Goal: Task Accomplishment & Management: Use online tool/utility

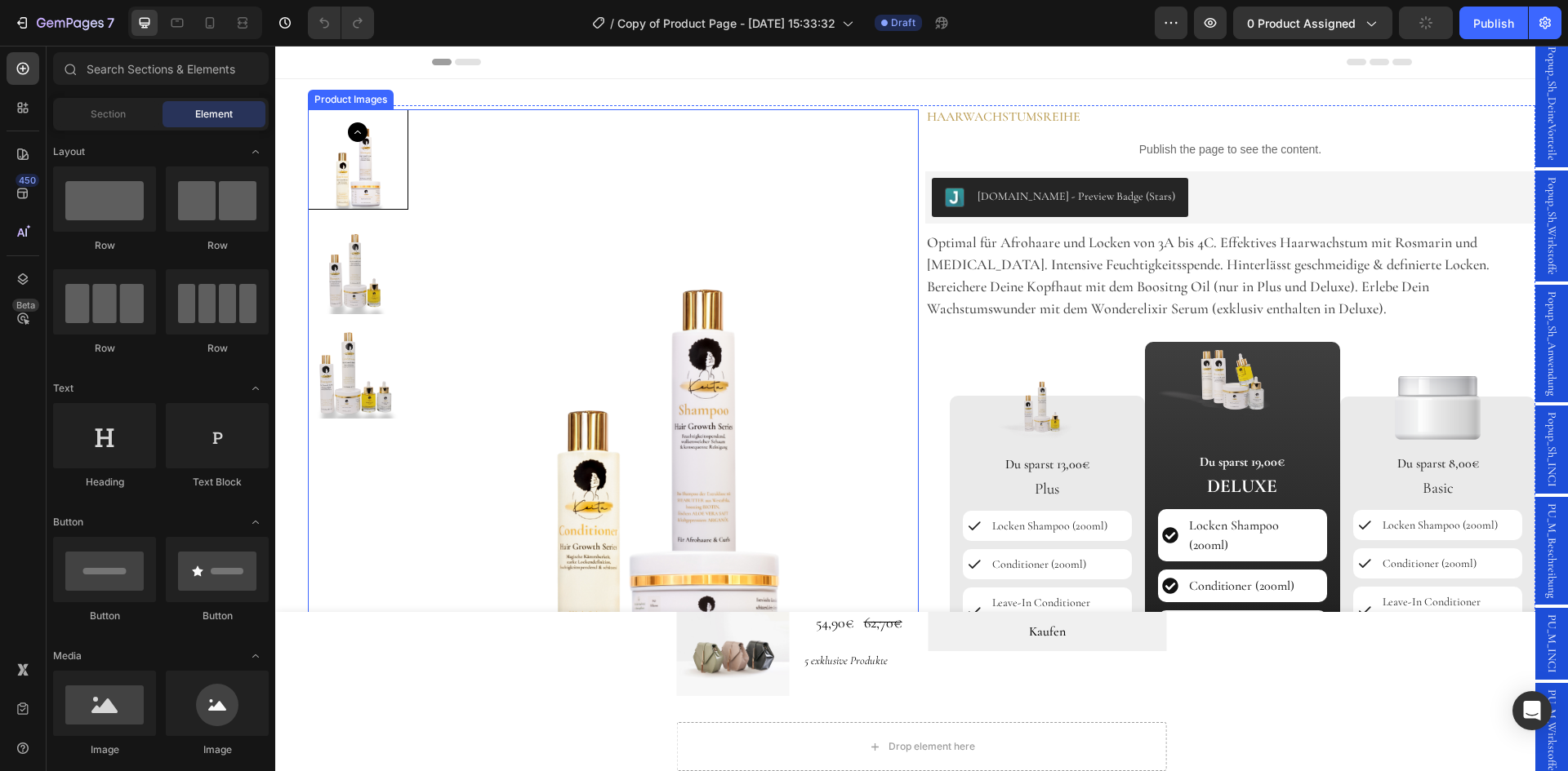
scroll to position [190, 0]
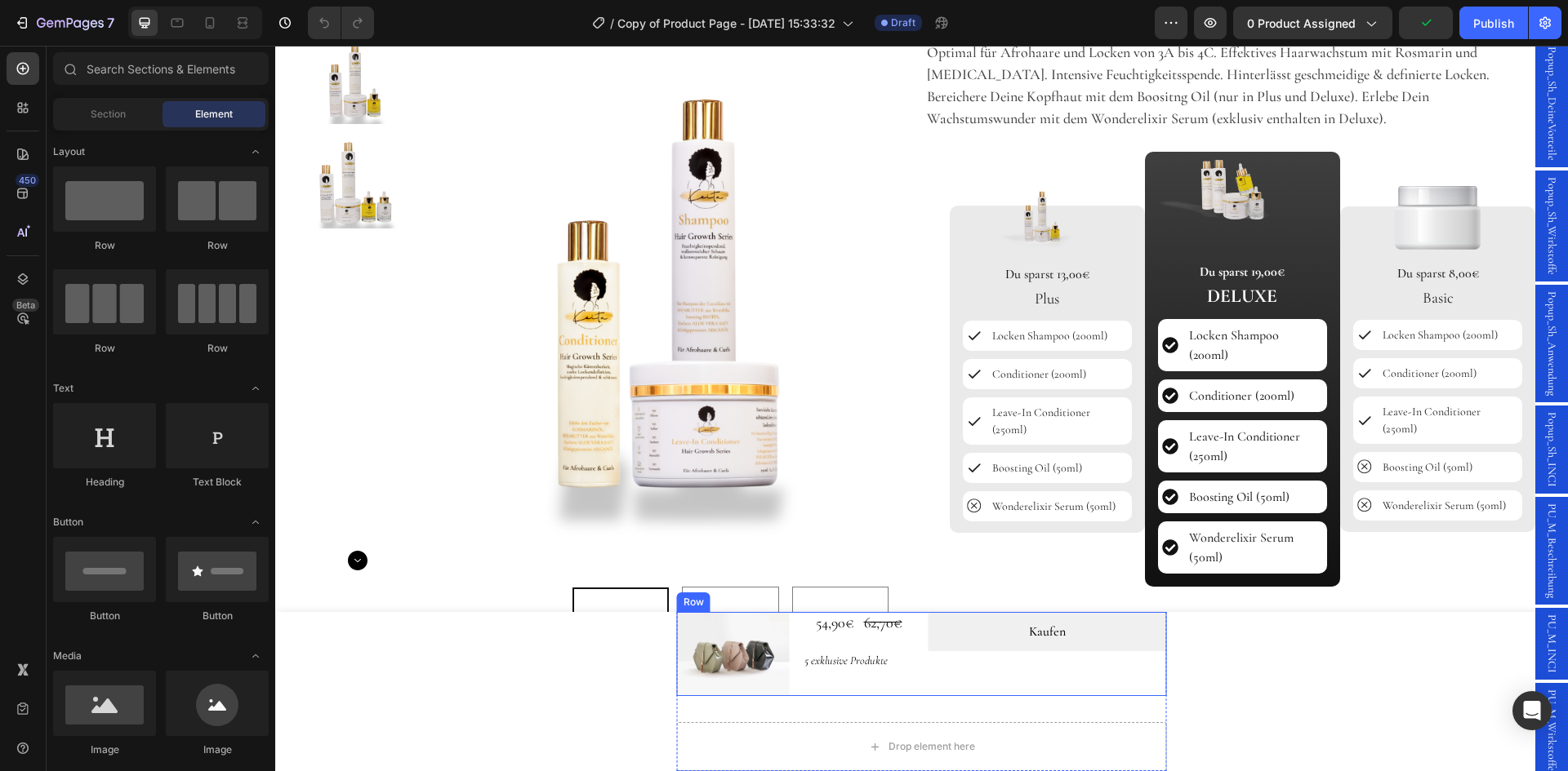
click at [1106, 679] on div "Kaufen Dynamic Checkout" at bounding box center [1048, 655] width 238 height 85
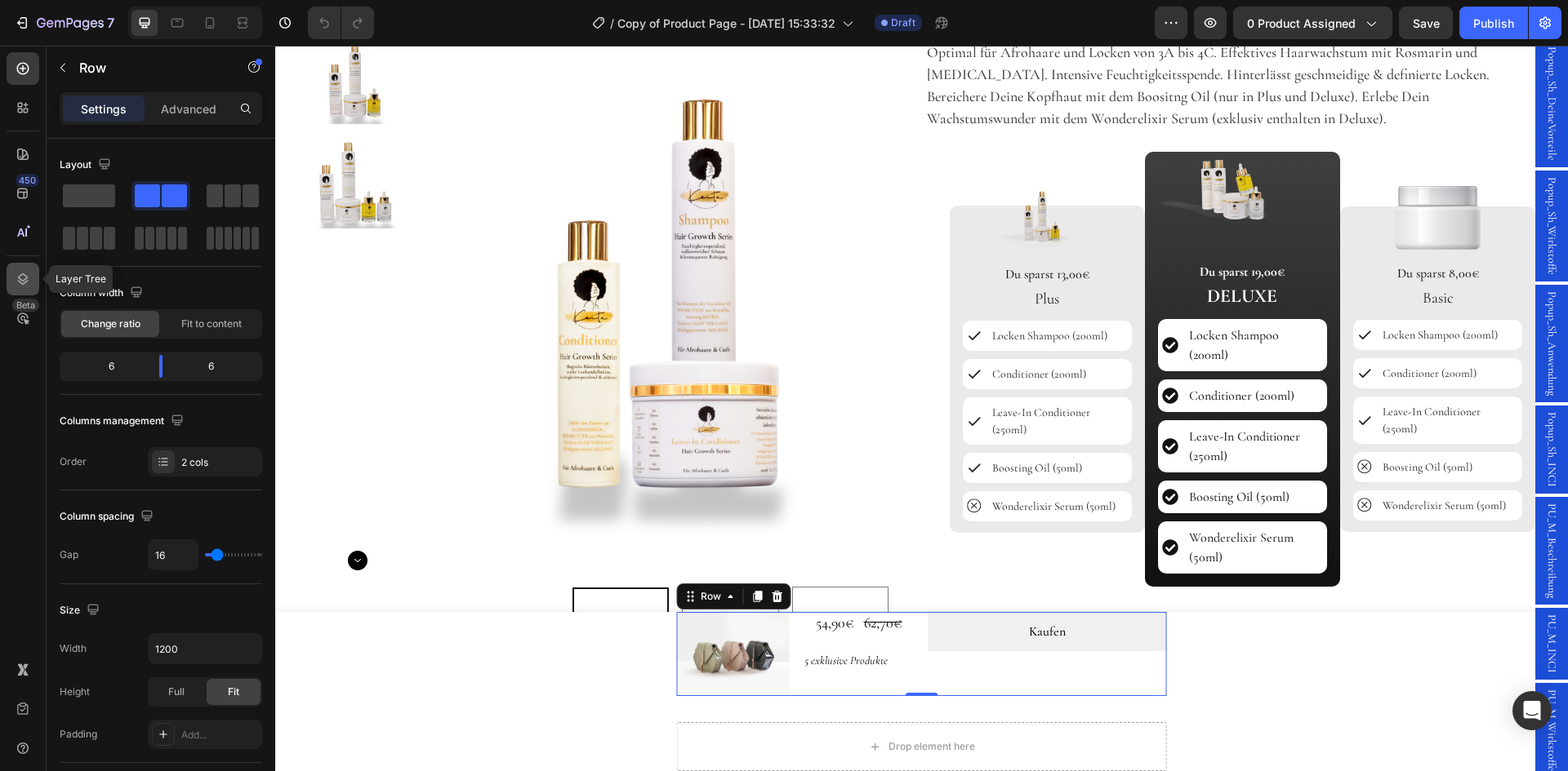
click at [23, 273] on icon at bounding box center [23, 279] width 17 height 17
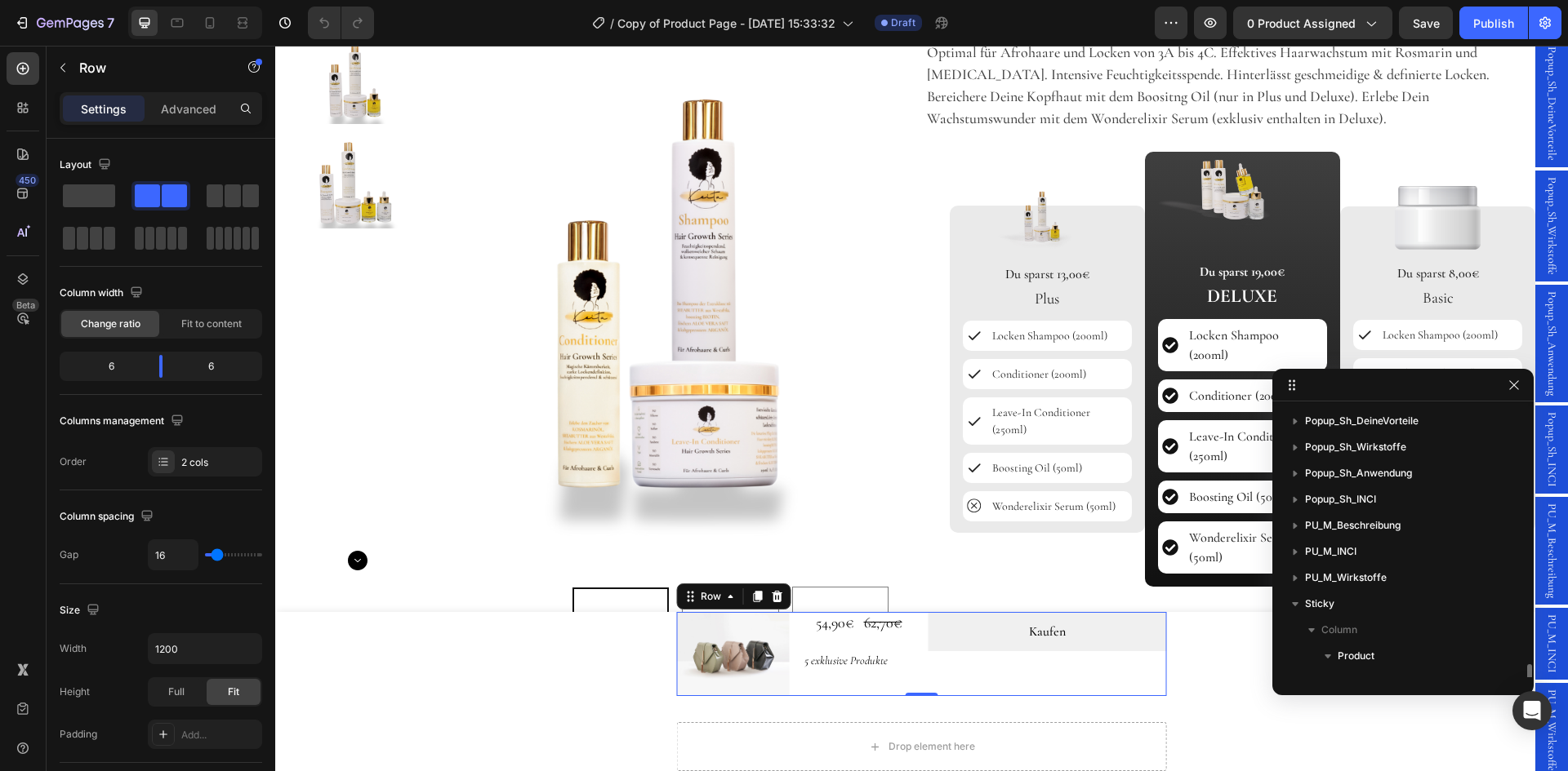
scroll to position [179, 0]
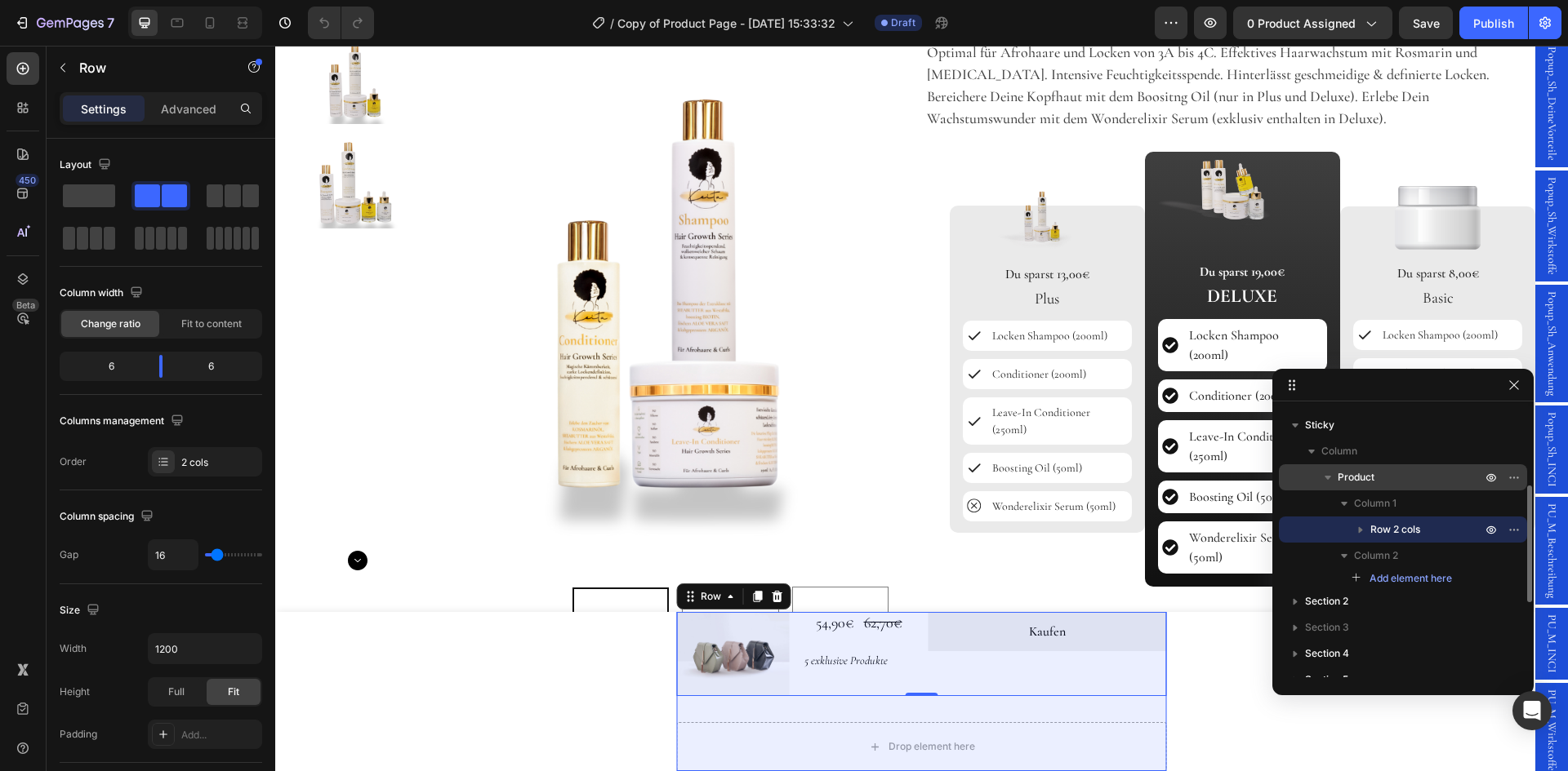
click at [1371, 477] on span "Product" at bounding box center [1356, 477] width 37 height 17
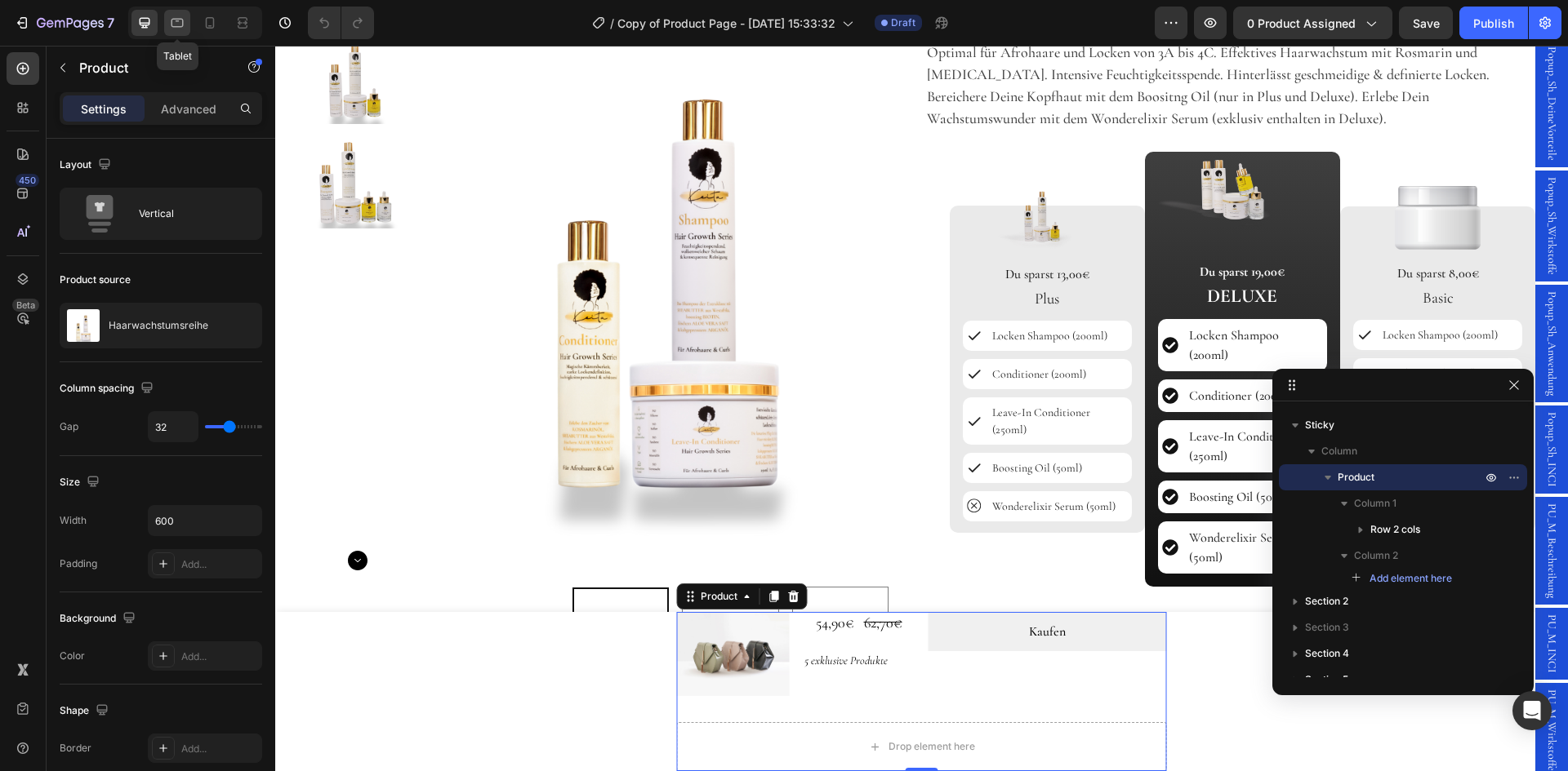
click at [184, 24] on icon at bounding box center [177, 23] width 17 height 17
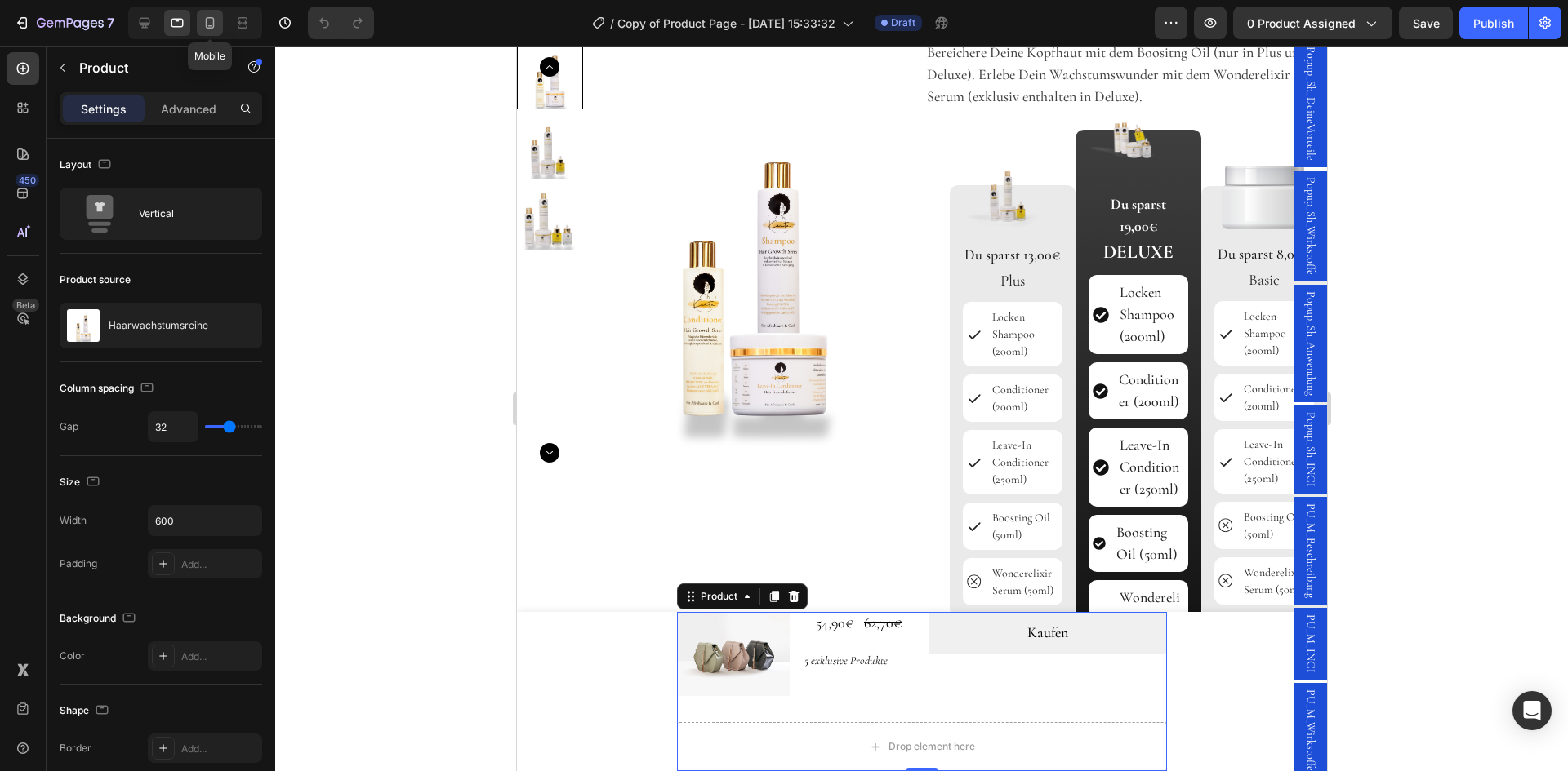
scroll to position [742, 0]
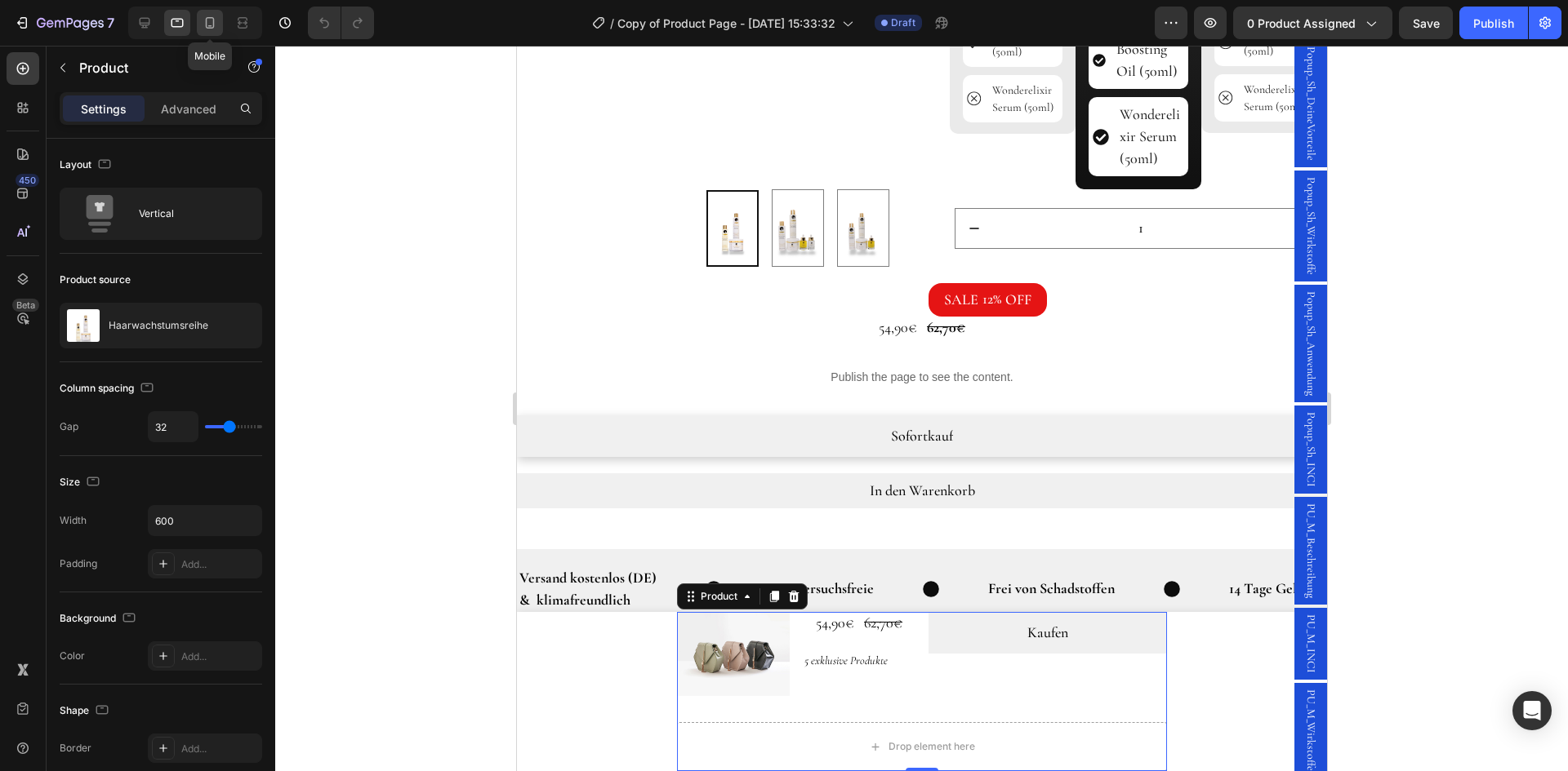
click at [208, 25] on icon at bounding box center [210, 23] width 17 height 17
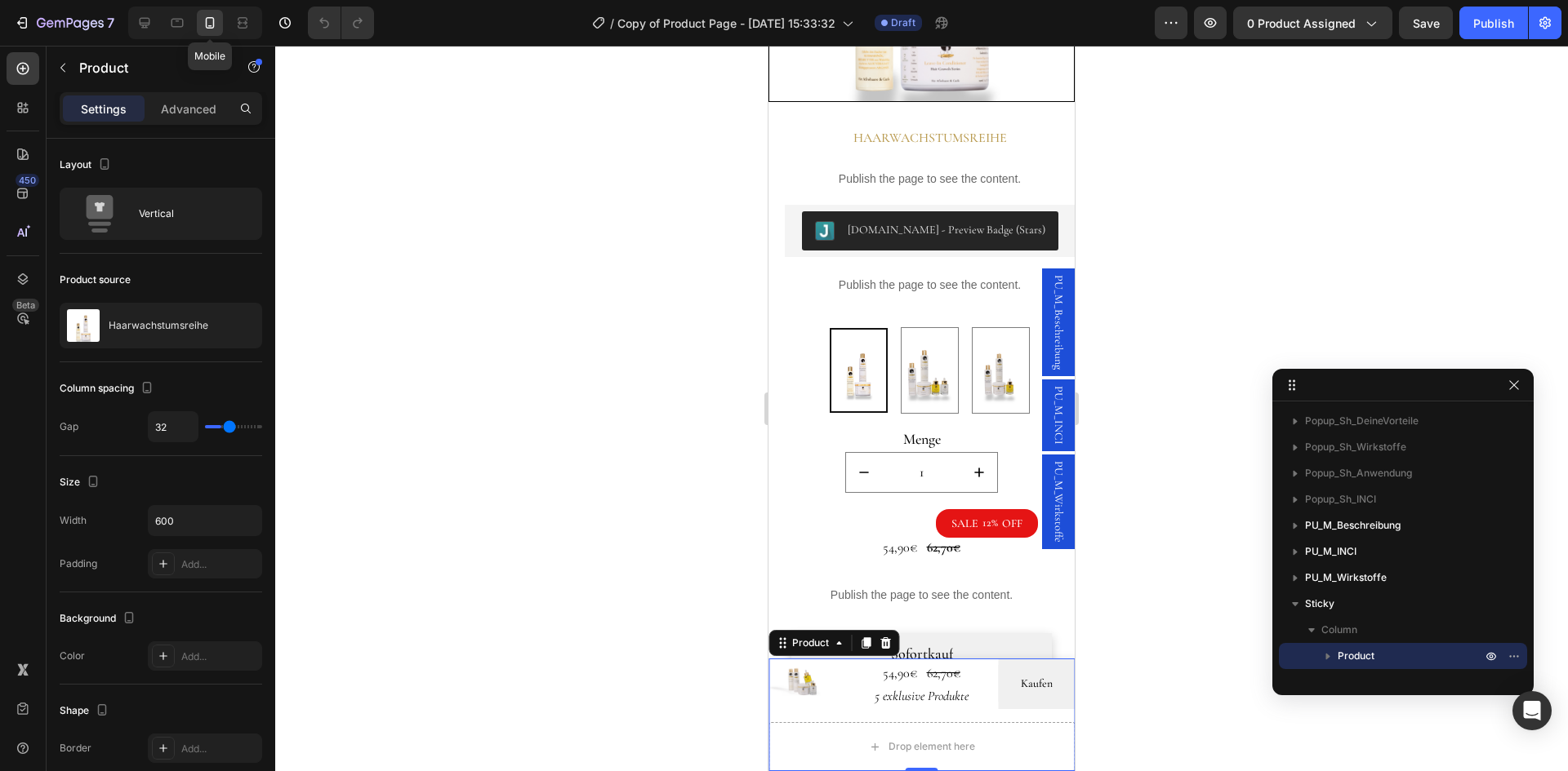
type input "16"
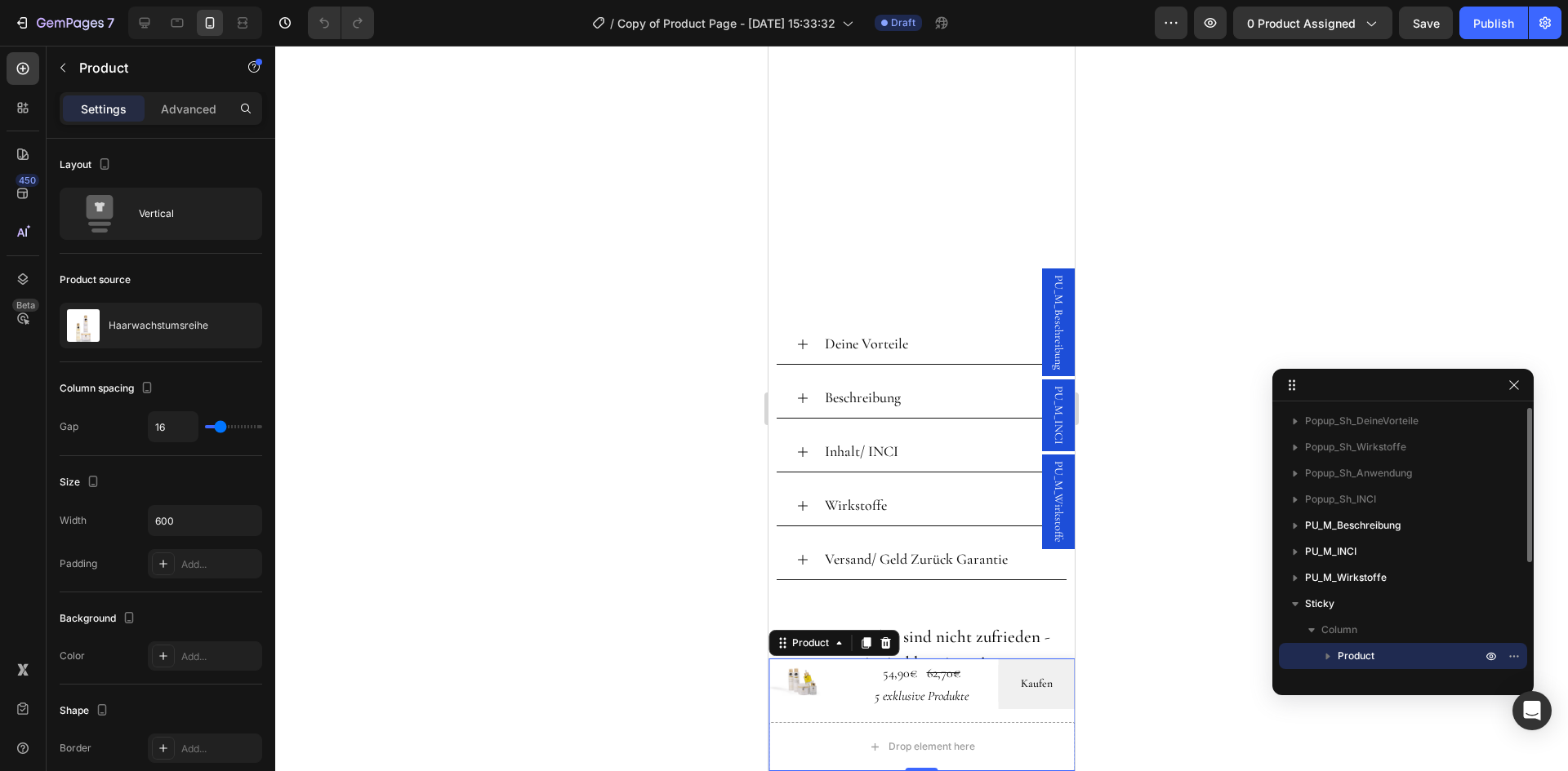
scroll to position [1299, 0]
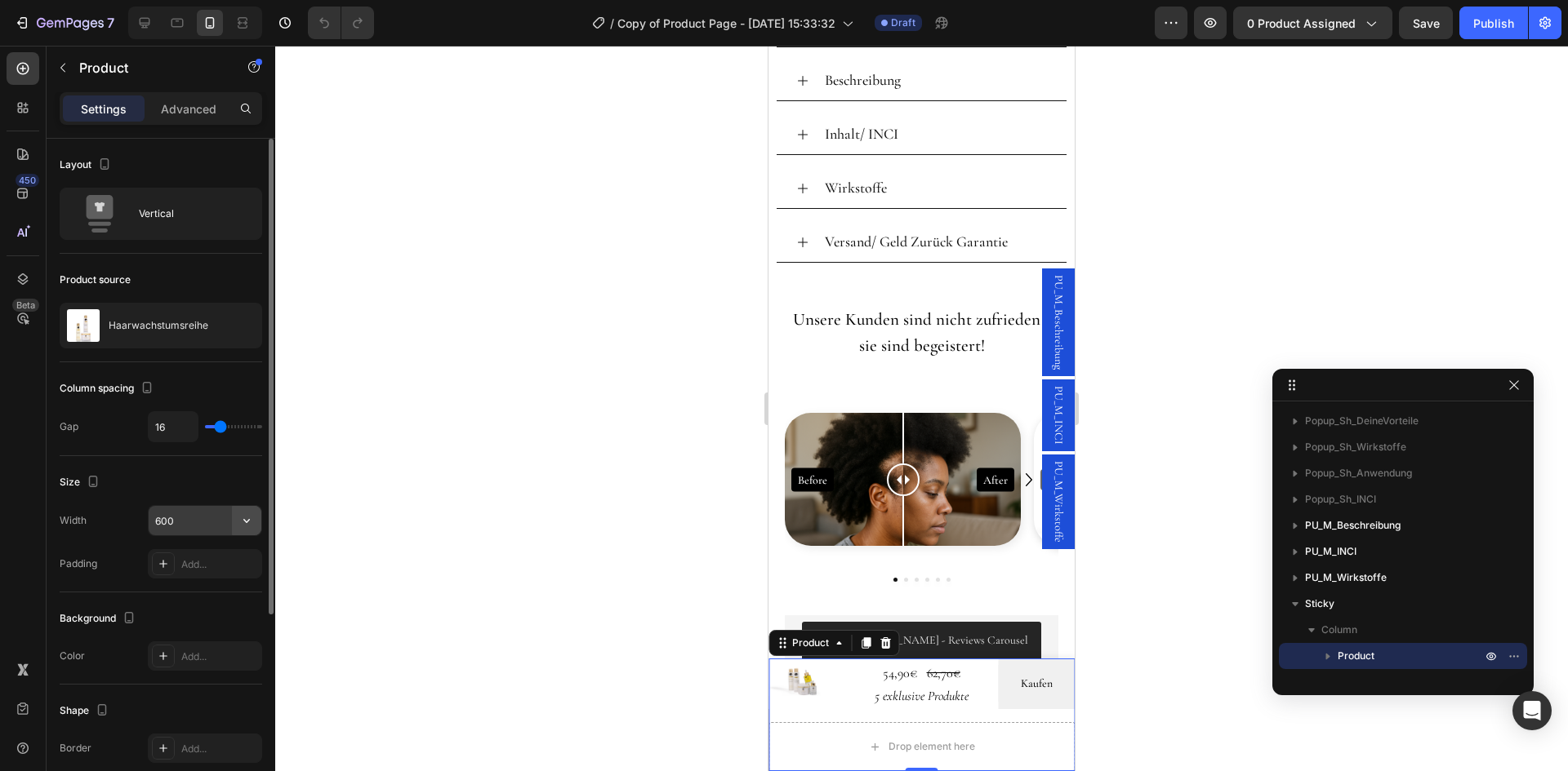
click at [255, 521] on button "button" at bounding box center [246, 520] width 29 height 29
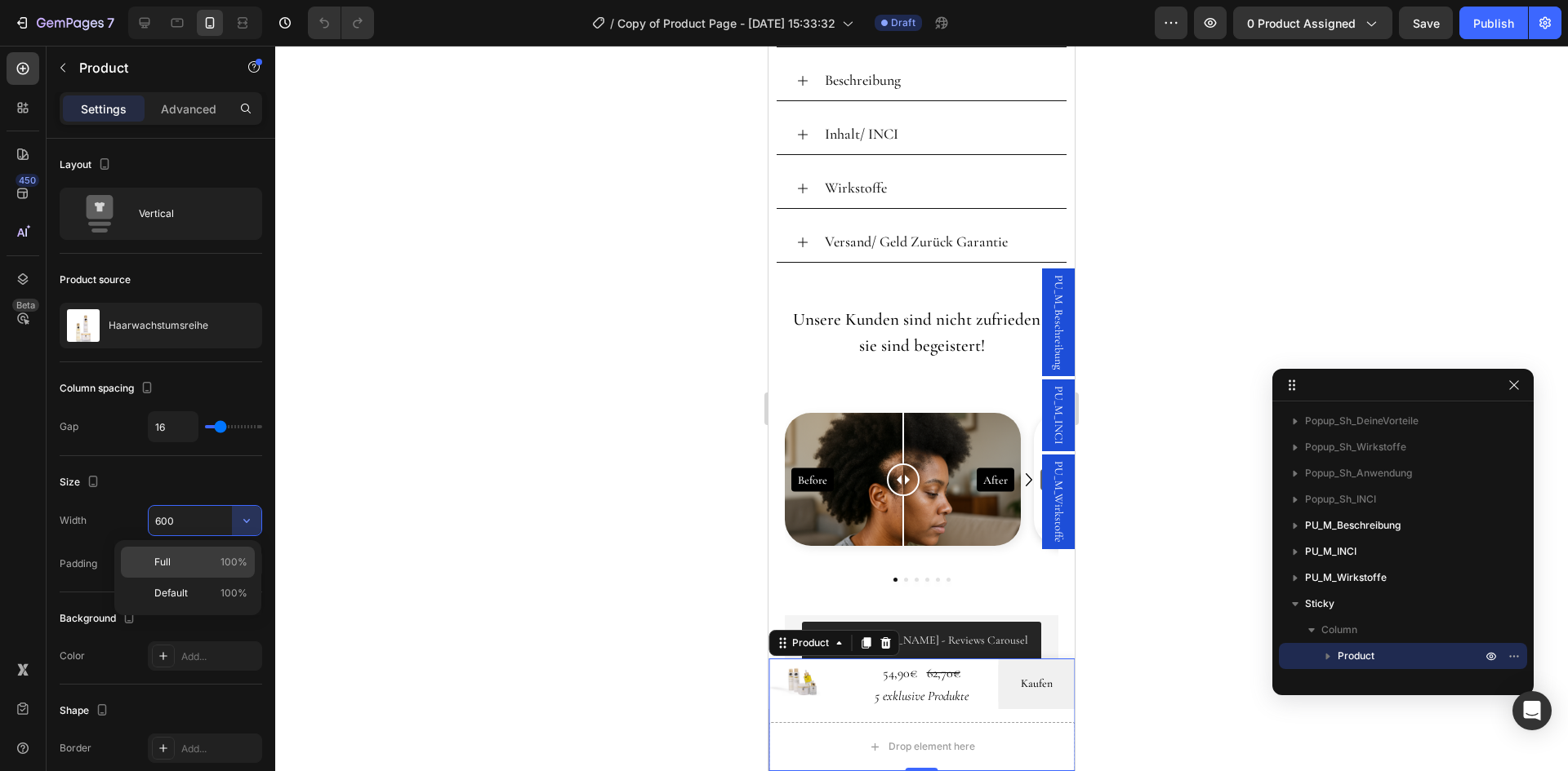
click at [211, 560] on p "Full 100%" at bounding box center [200, 563] width 93 height 15
type input "100%"
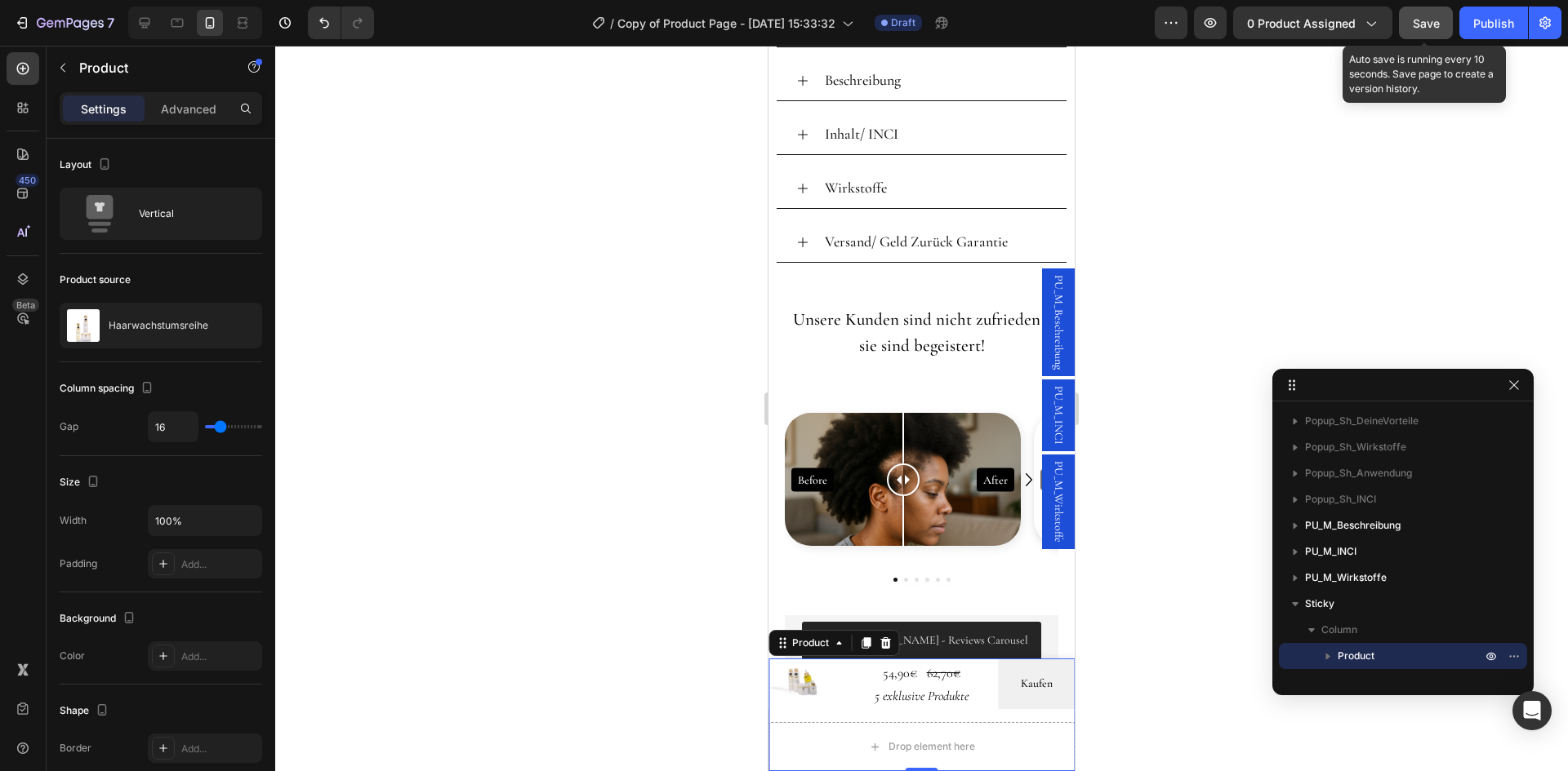
click at [1425, 30] on div "Save" at bounding box center [1426, 23] width 27 height 17
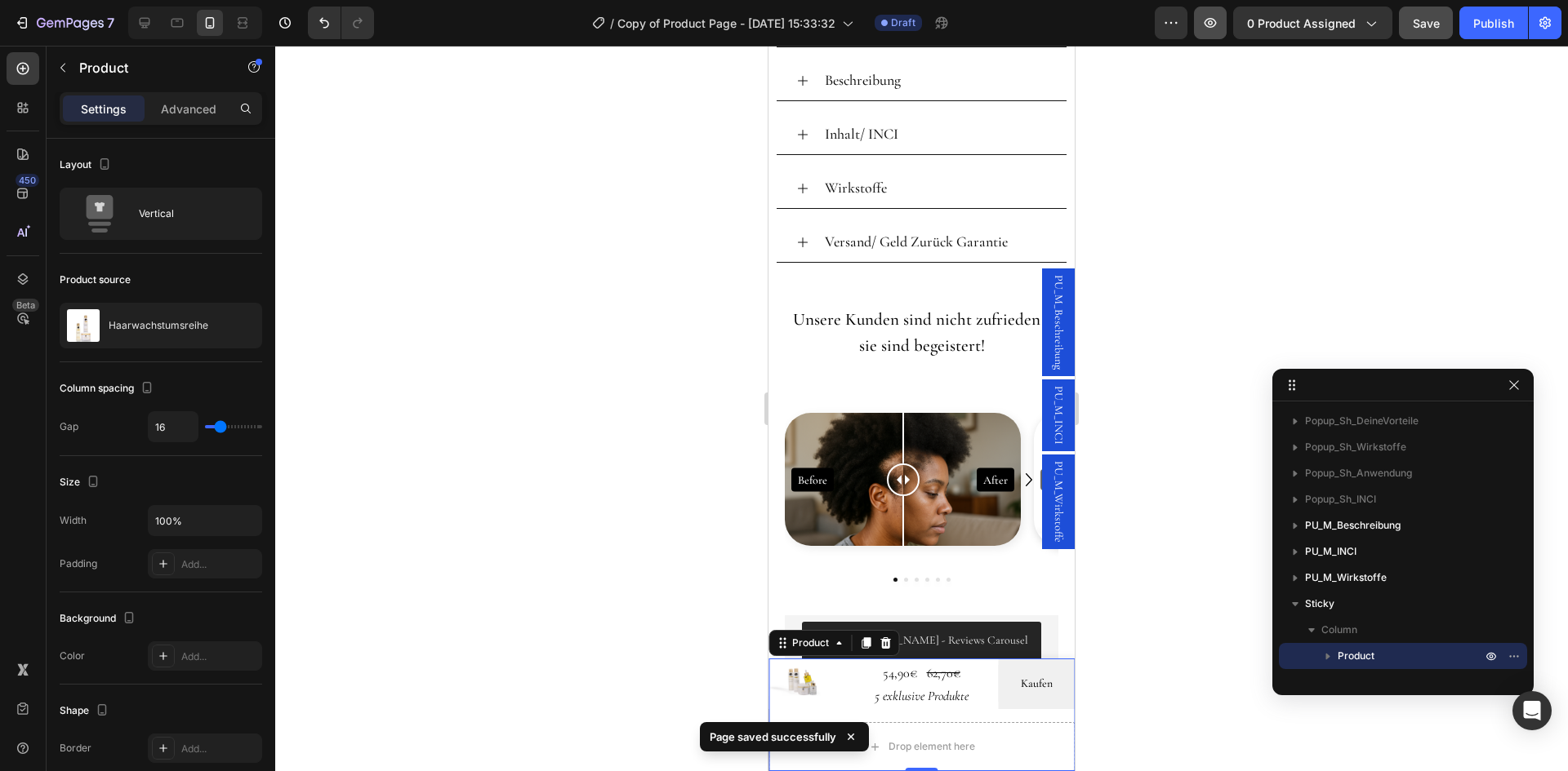
click at [1214, 32] on button "button" at bounding box center [1210, 23] width 33 height 33
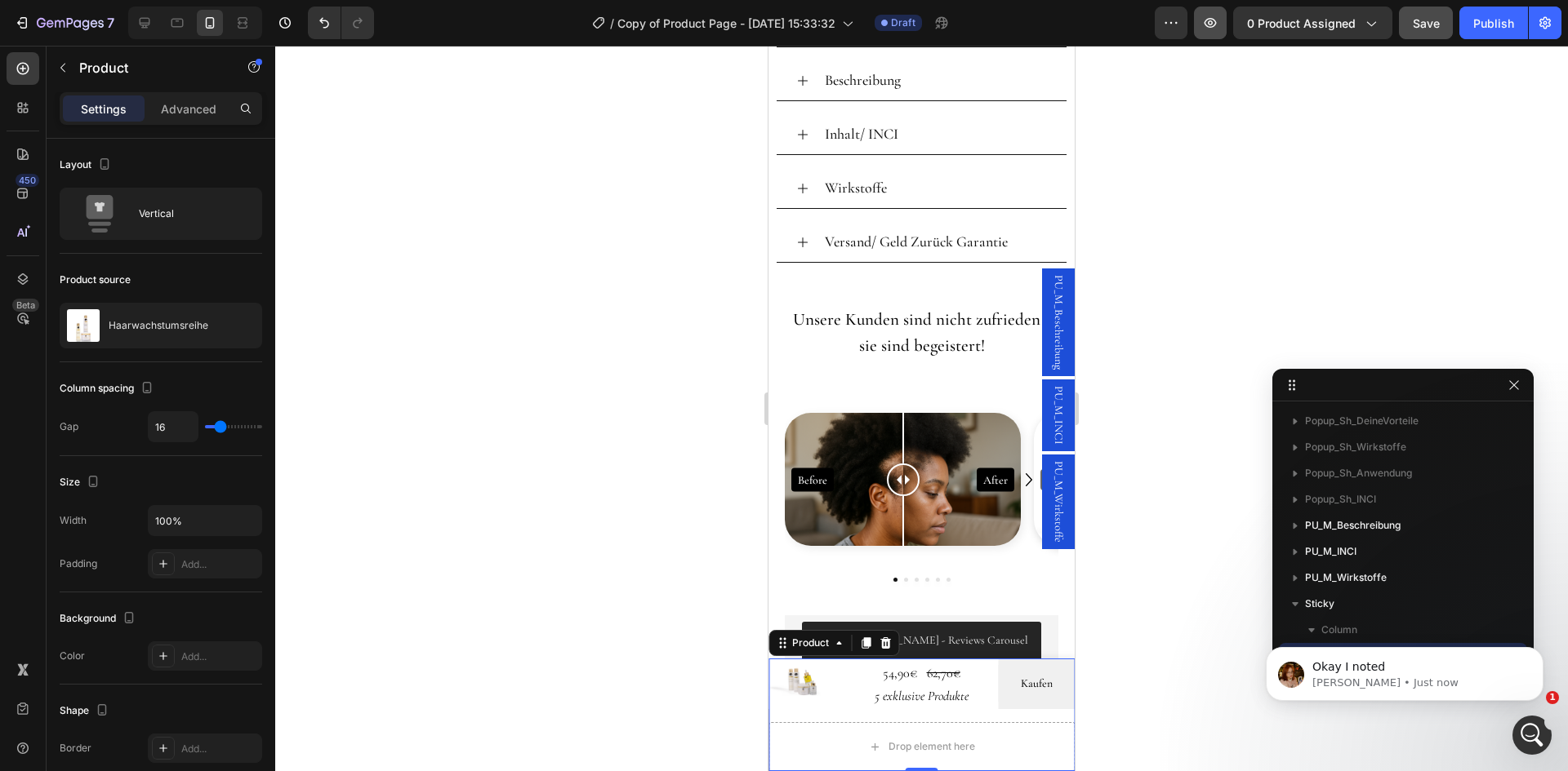
scroll to position [0, 0]
click at [815, 640] on div "Product" at bounding box center [811, 643] width 44 height 15
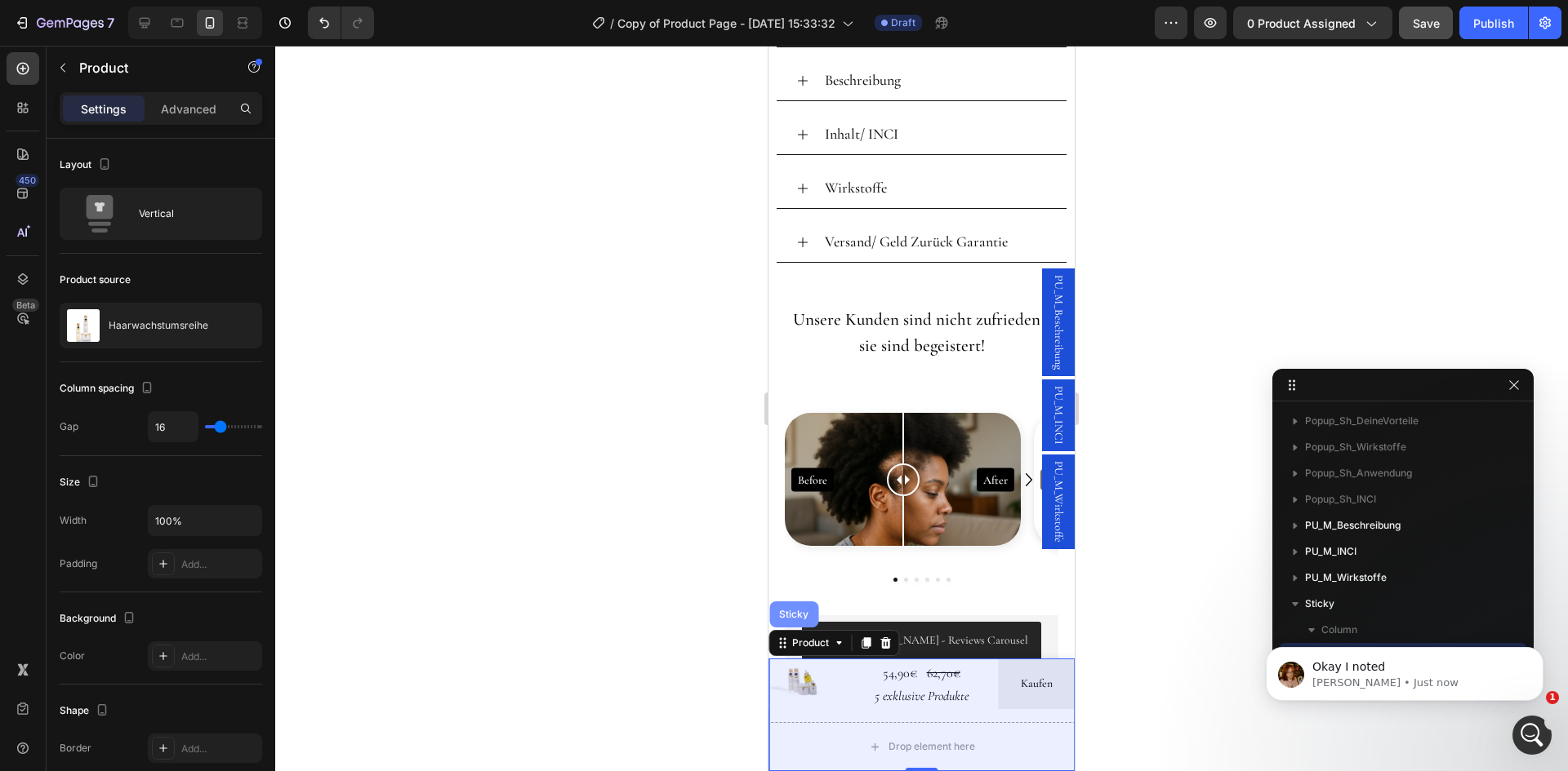
click at [798, 614] on div "Sticky" at bounding box center [793, 615] width 36 height 10
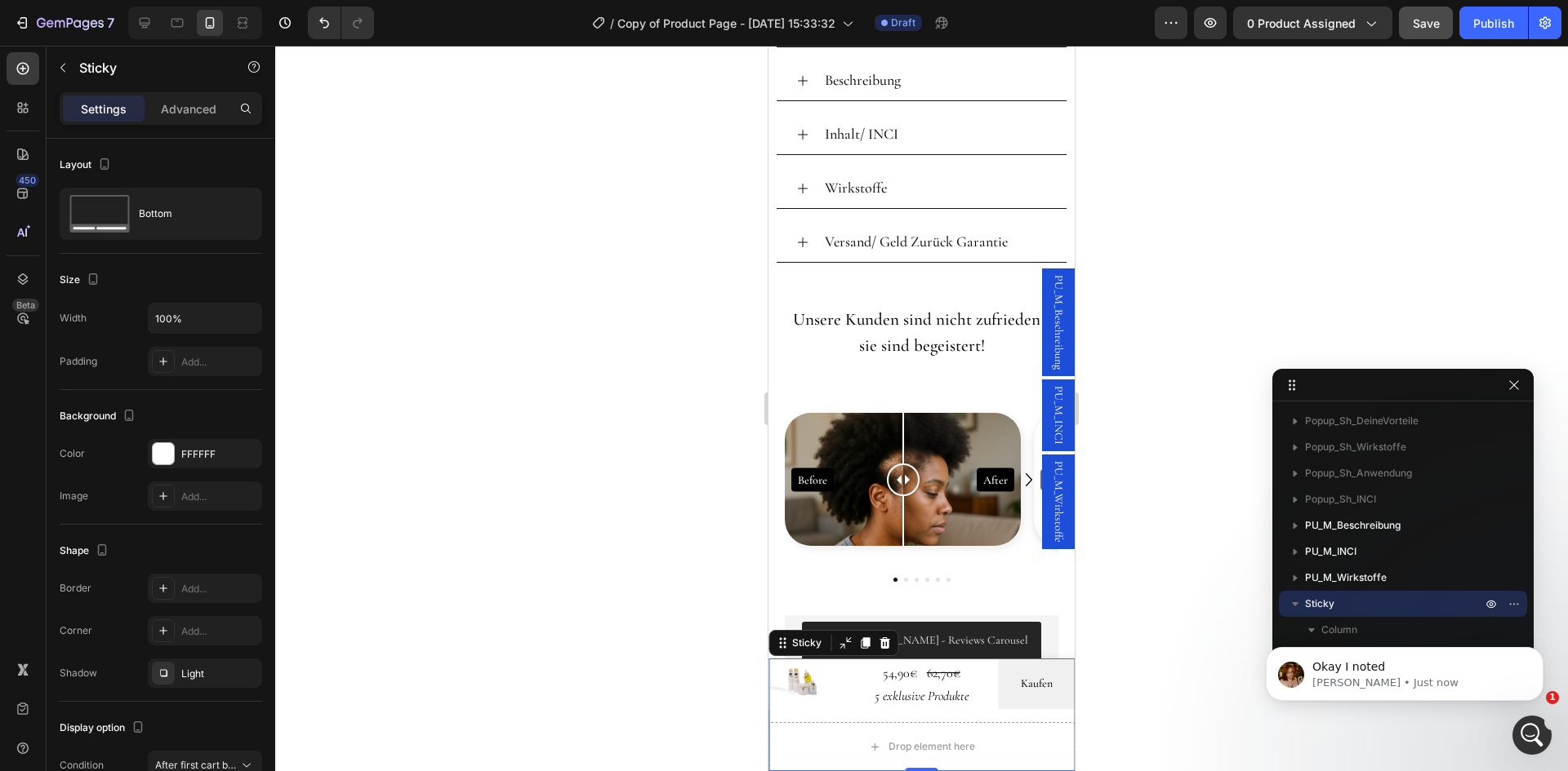
scroll to position [190, 0]
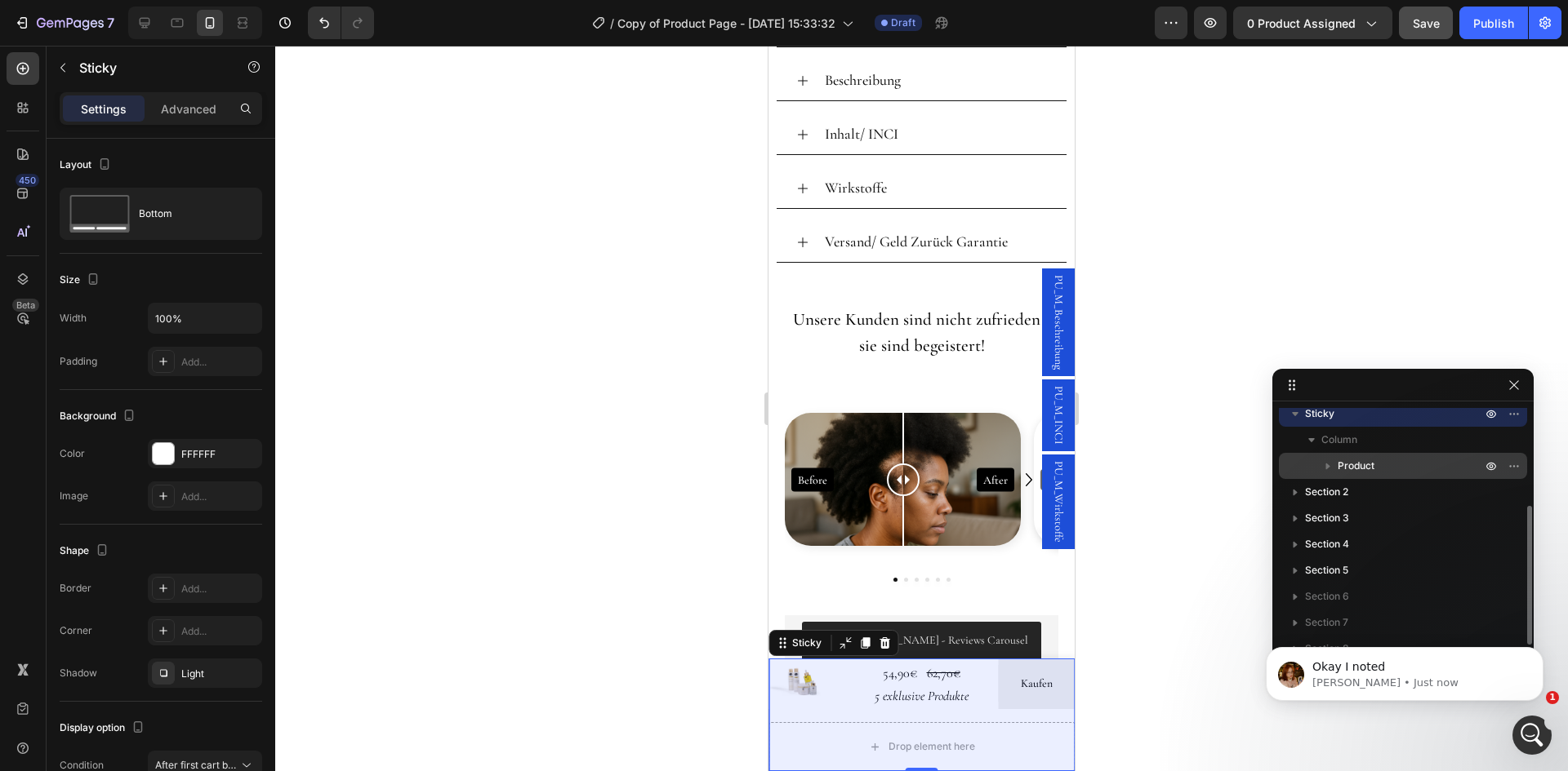
click at [1337, 467] on button "button" at bounding box center [1327, 466] width 19 height 19
click at [1350, 467] on span "Product" at bounding box center [1356, 467] width 37 height 17
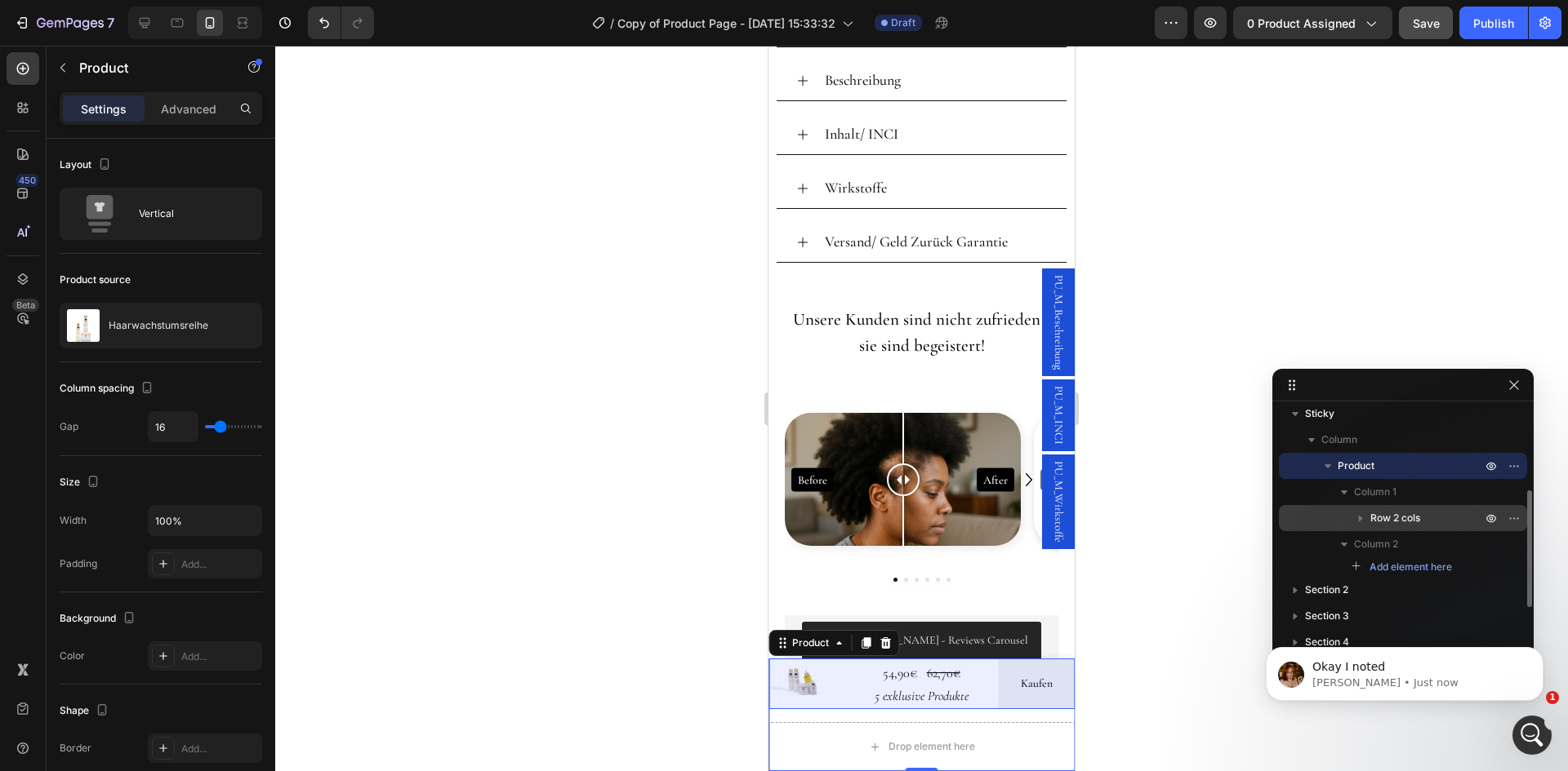
click at [1381, 513] on span "Row 2 cols" at bounding box center [1396, 518] width 50 height 17
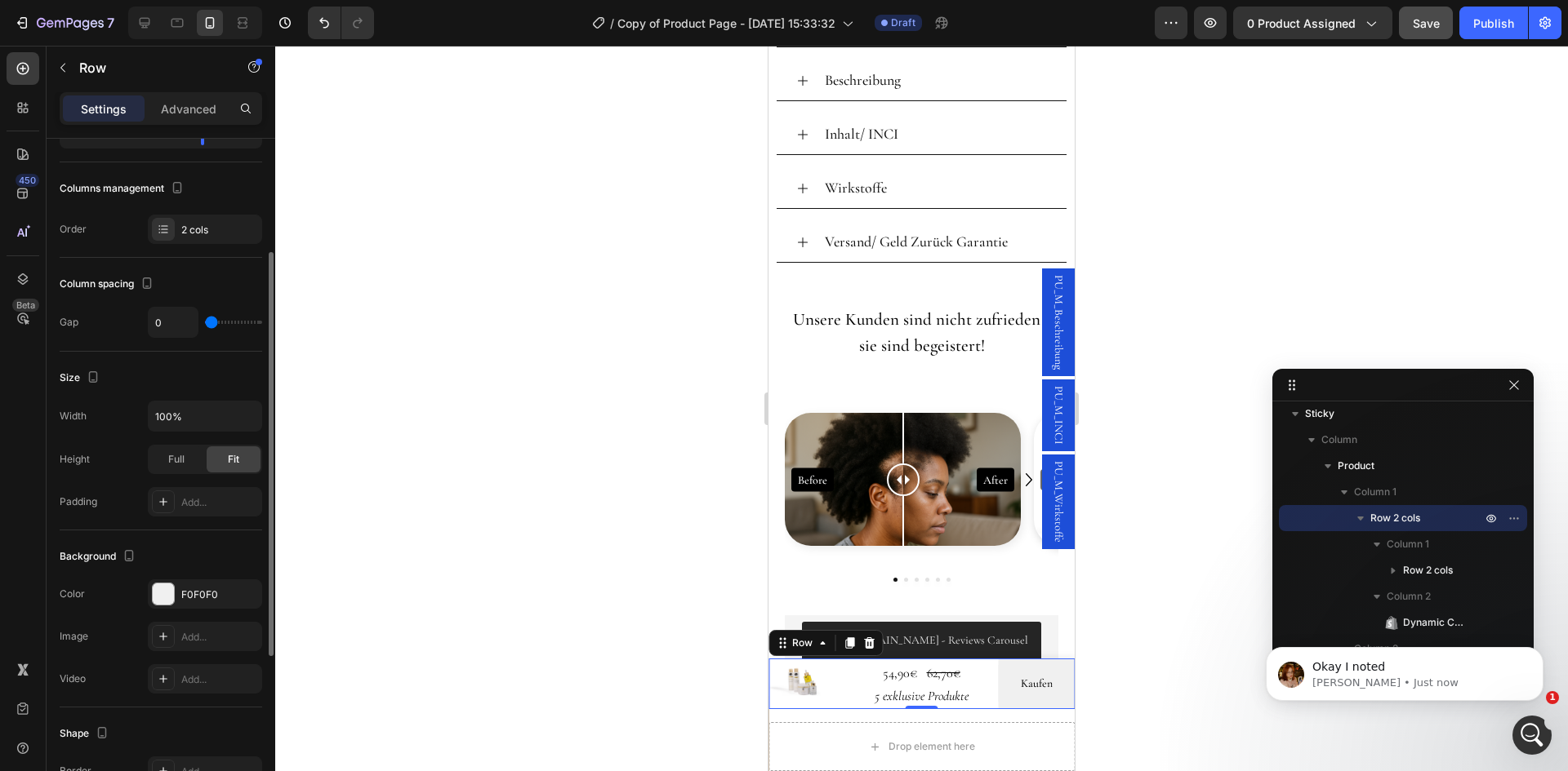
scroll to position [0, 0]
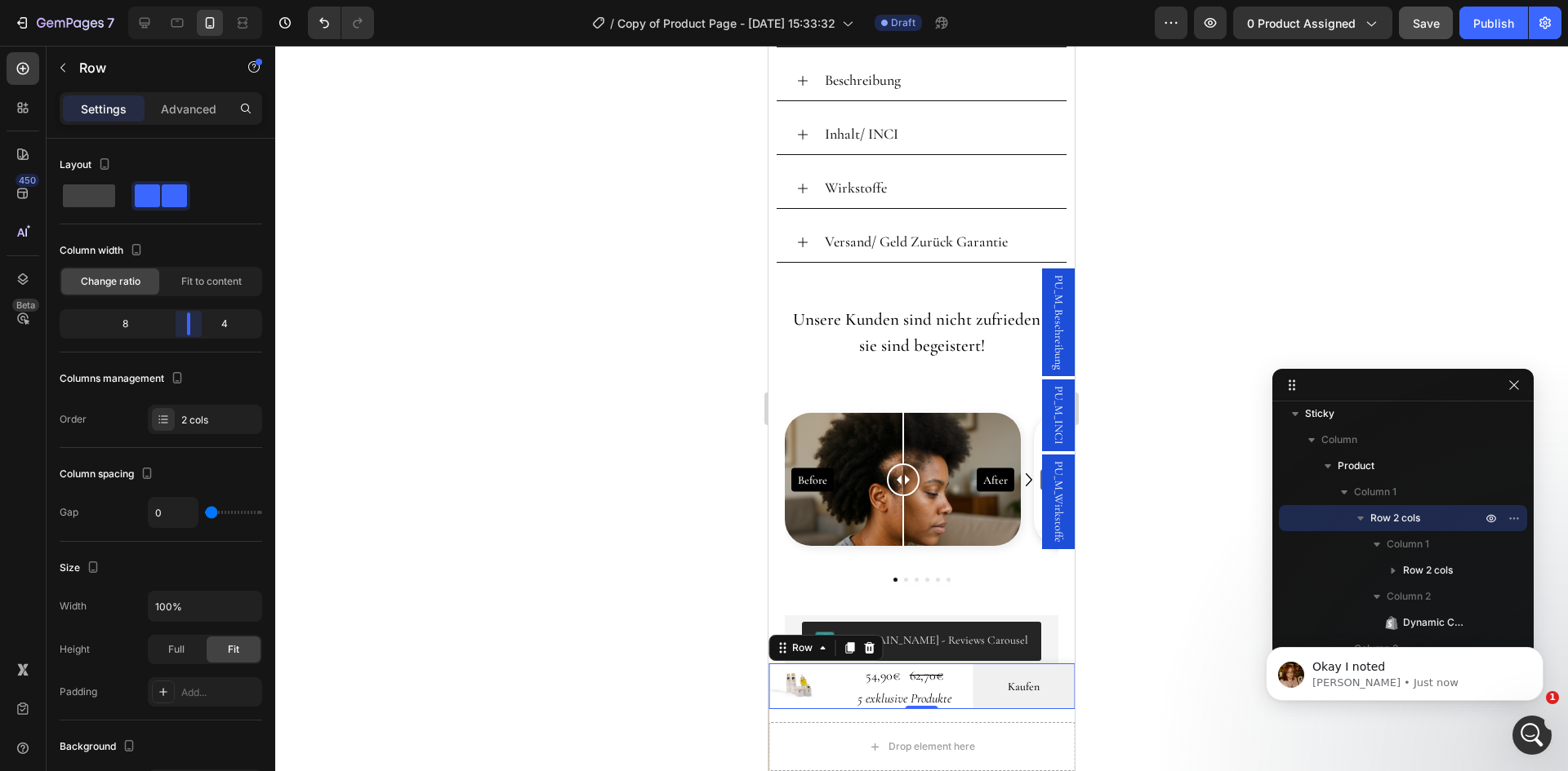
click at [192, 0] on body "7 Version history / Copy of Product Page - [DATE] 15:33:32 Draft Preview 0 prod…" at bounding box center [784, 0] width 1568 height 0
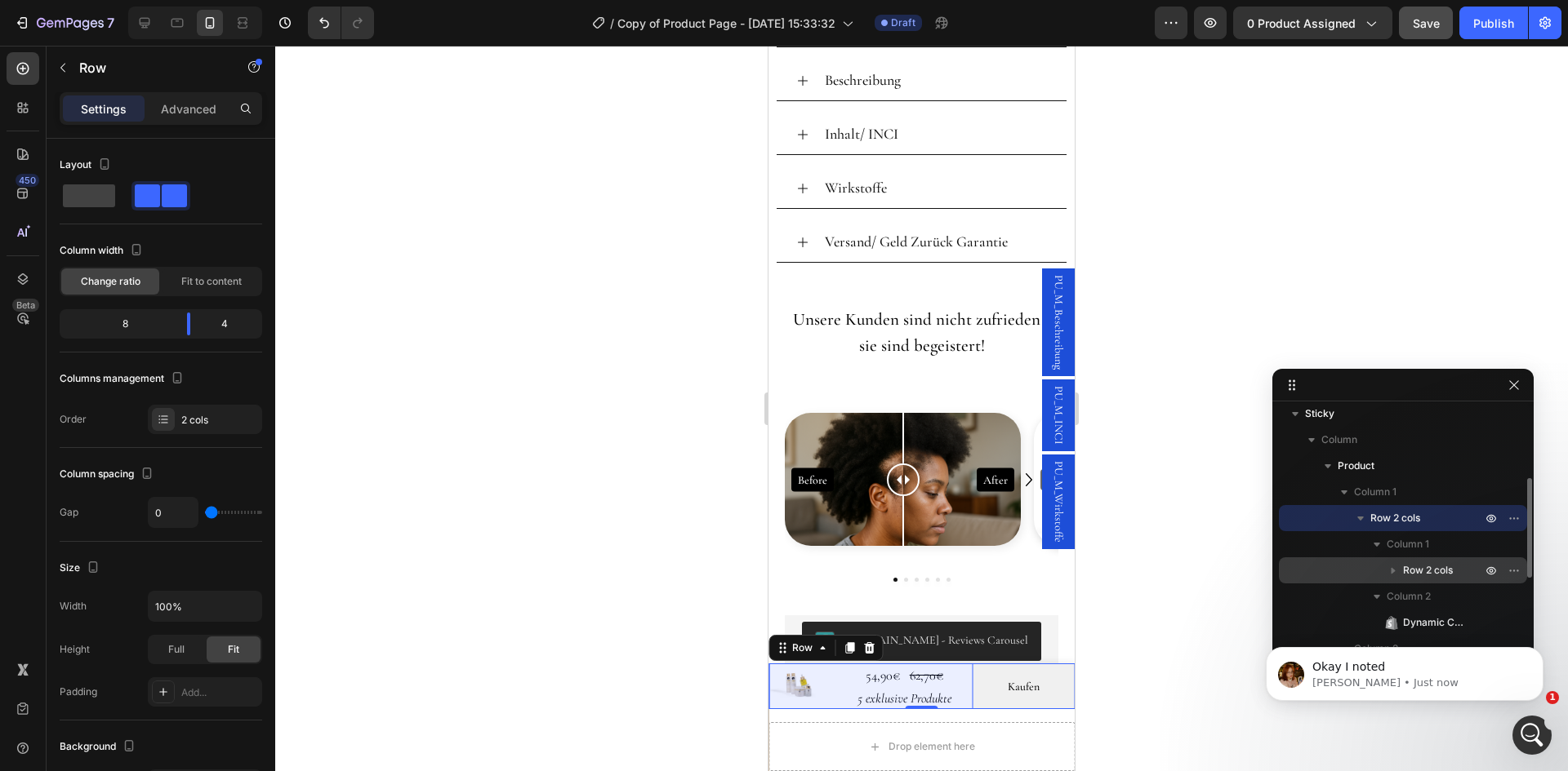
click at [1435, 569] on span "Row 2 cols" at bounding box center [1428, 570] width 50 height 17
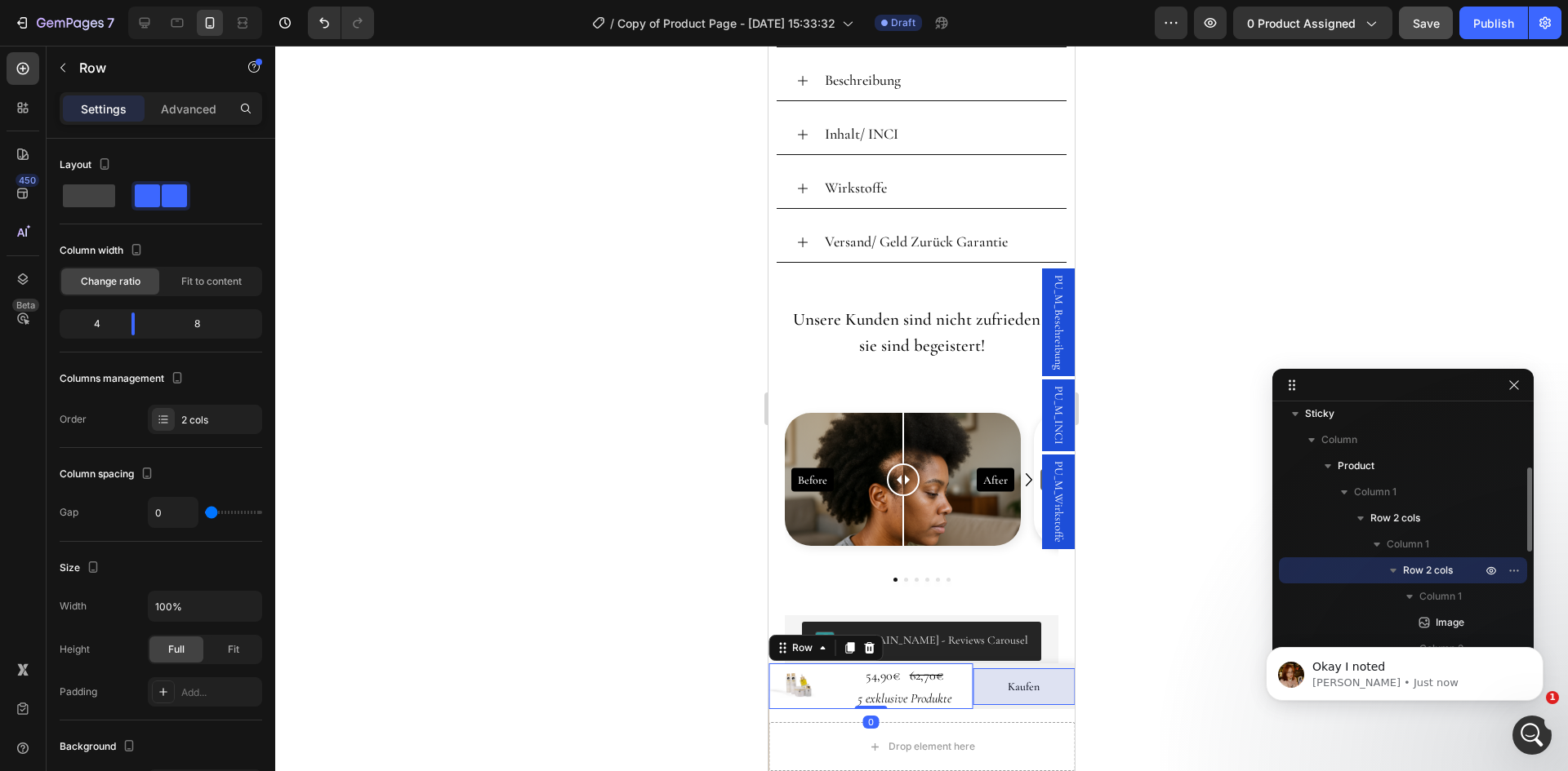
scroll to position [380, 0]
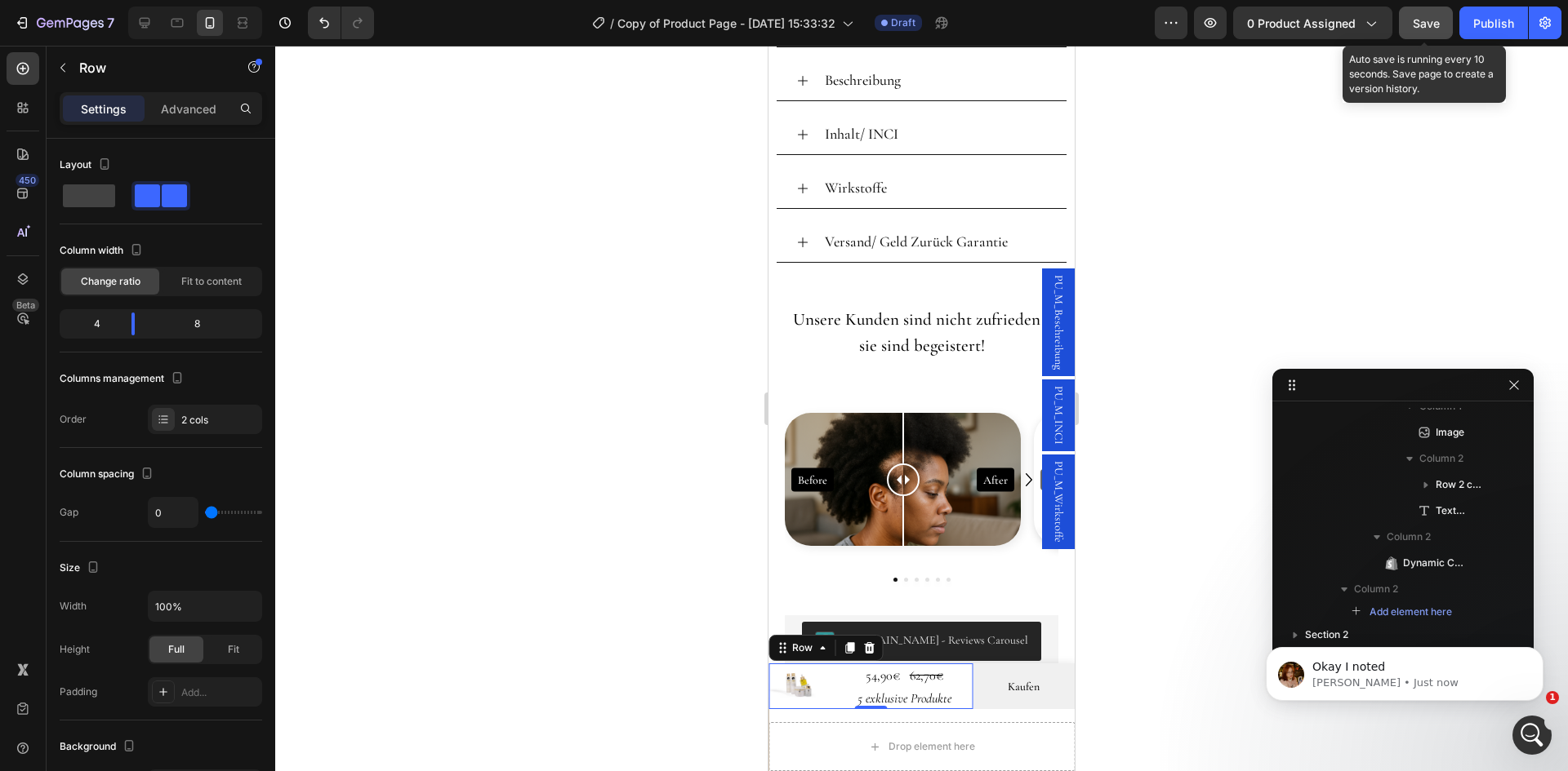
click at [1415, 23] on span "Save" at bounding box center [1426, 23] width 27 height 14
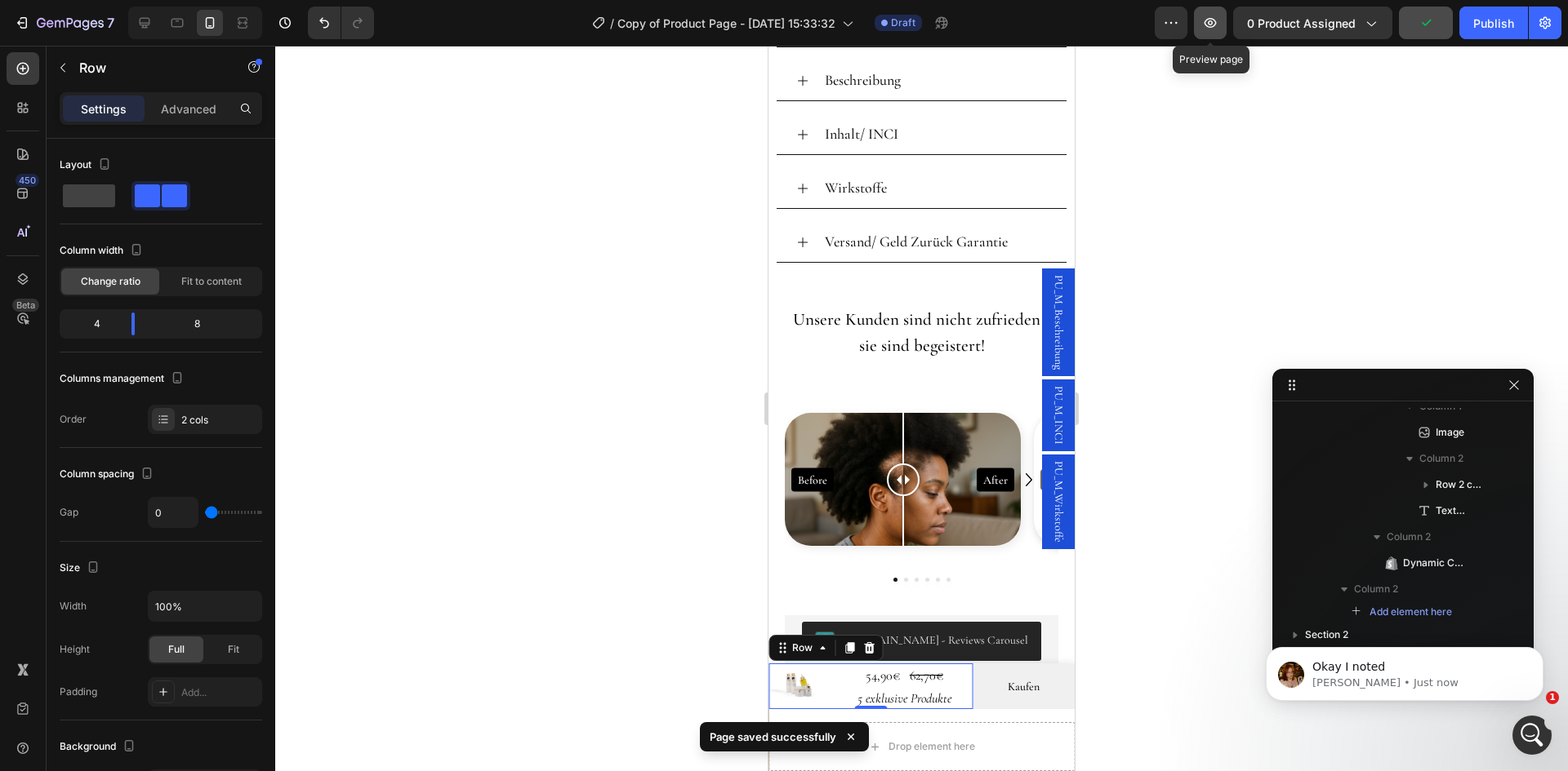
click at [1202, 28] on button "button" at bounding box center [1210, 23] width 33 height 33
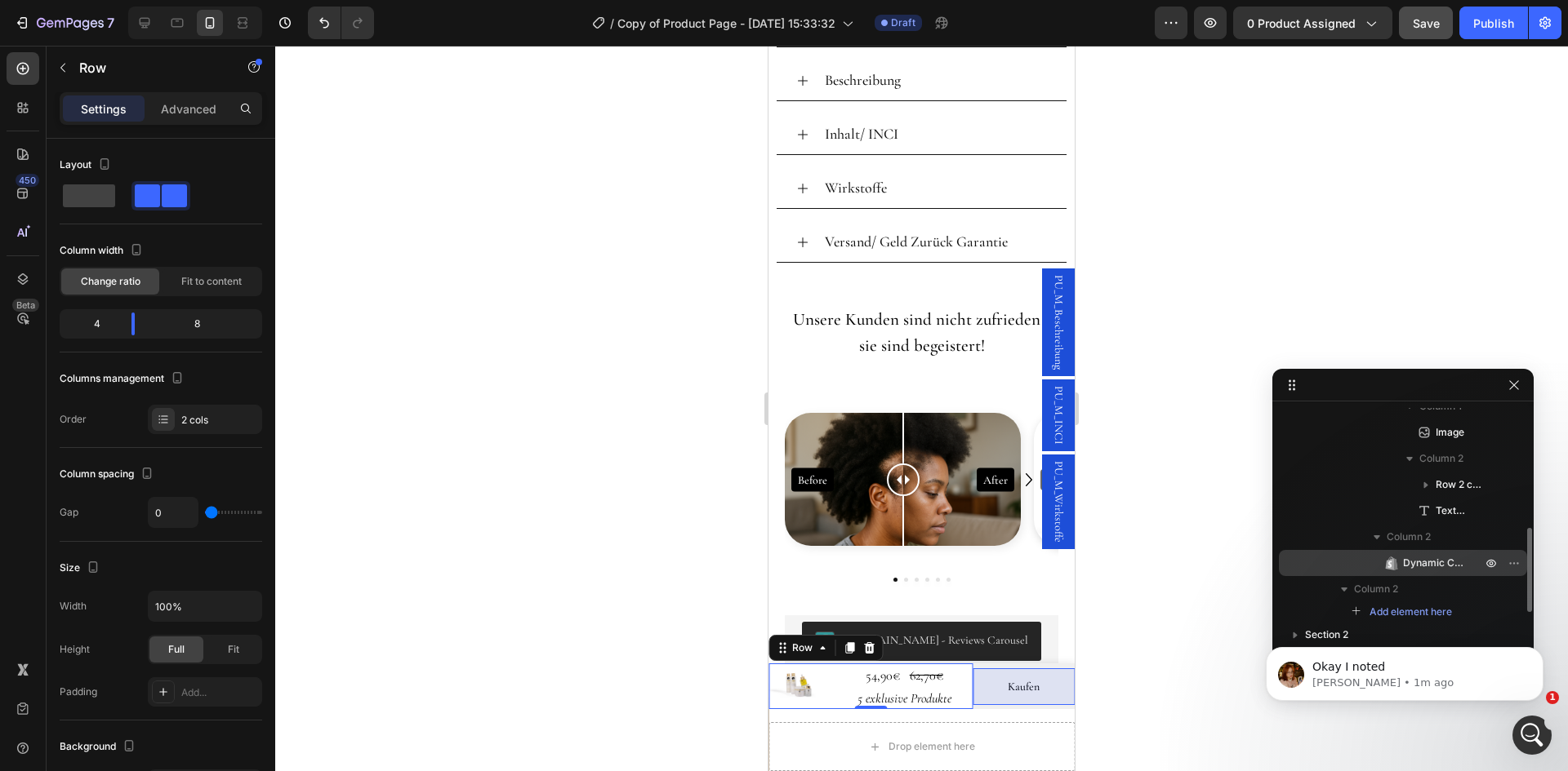
click at [1447, 569] on span "Dynamic Checkout" at bounding box center [1434, 564] width 62 height 17
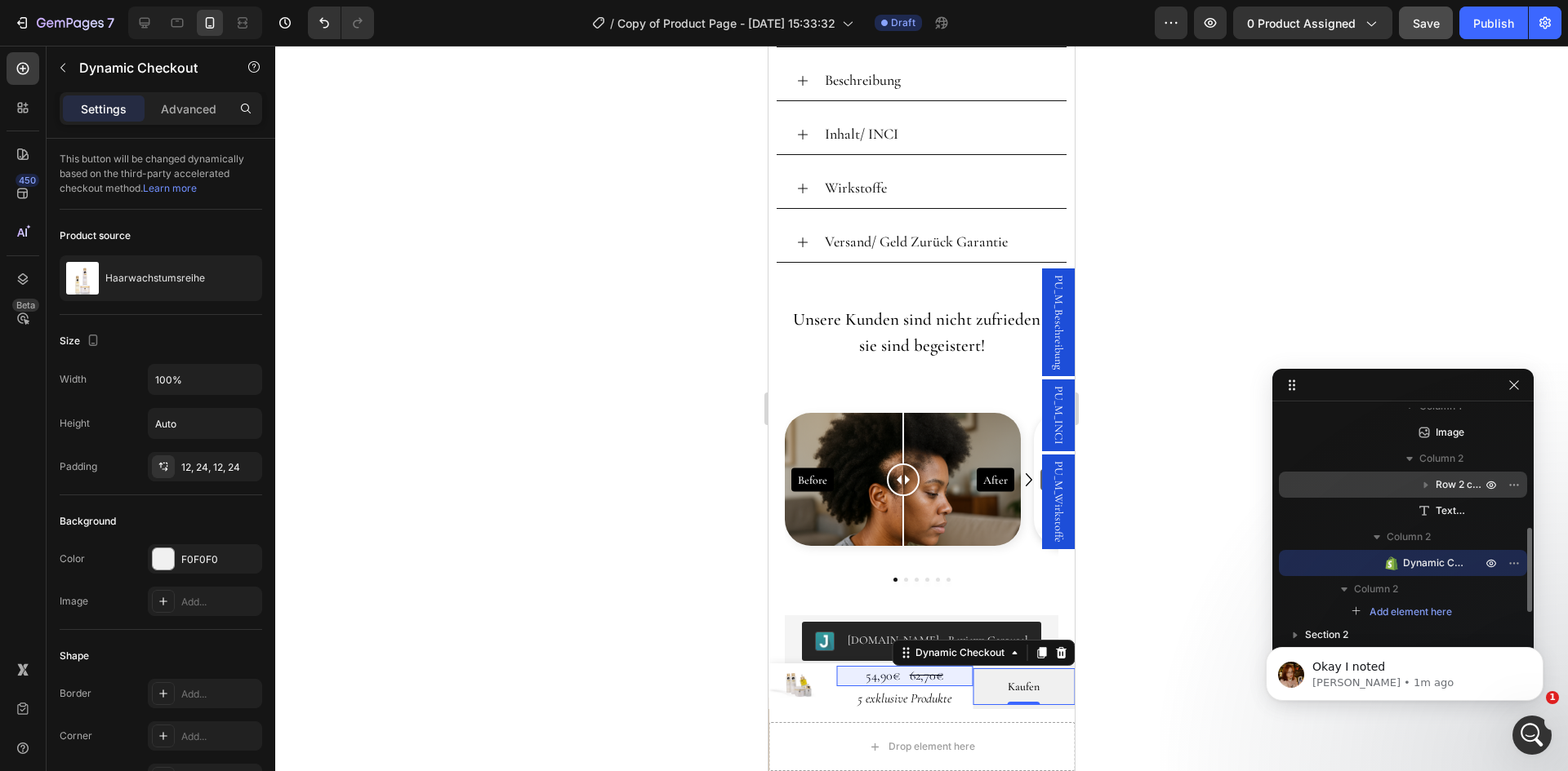
click at [1442, 478] on span "Row 2 cols" at bounding box center [1460, 485] width 49 height 17
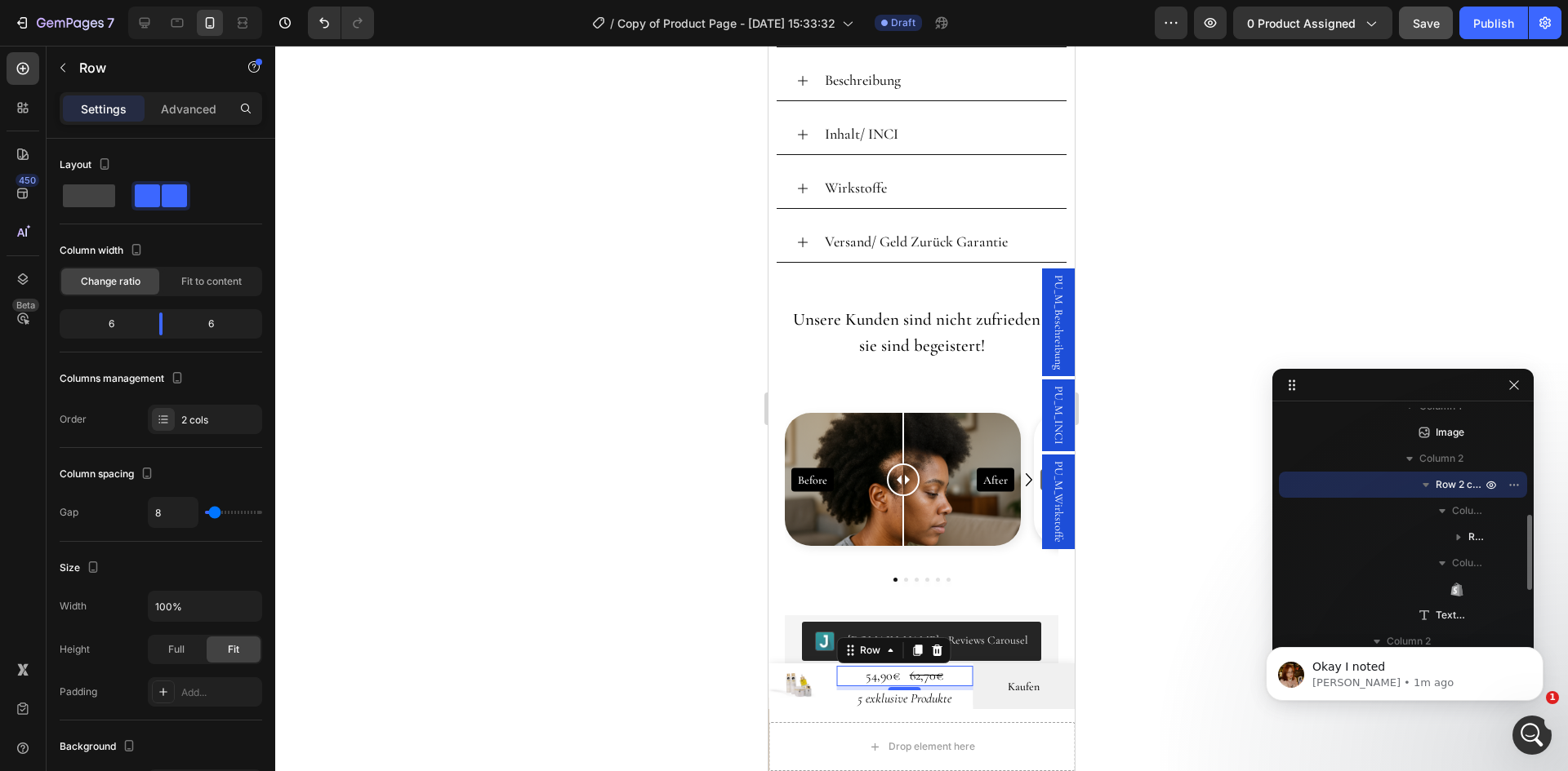
click at [1429, 488] on icon "button" at bounding box center [1426, 485] width 17 height 17
click at [1442, 516] on span "Text Block" at bounding box center [1450, 511] width 29 height 17
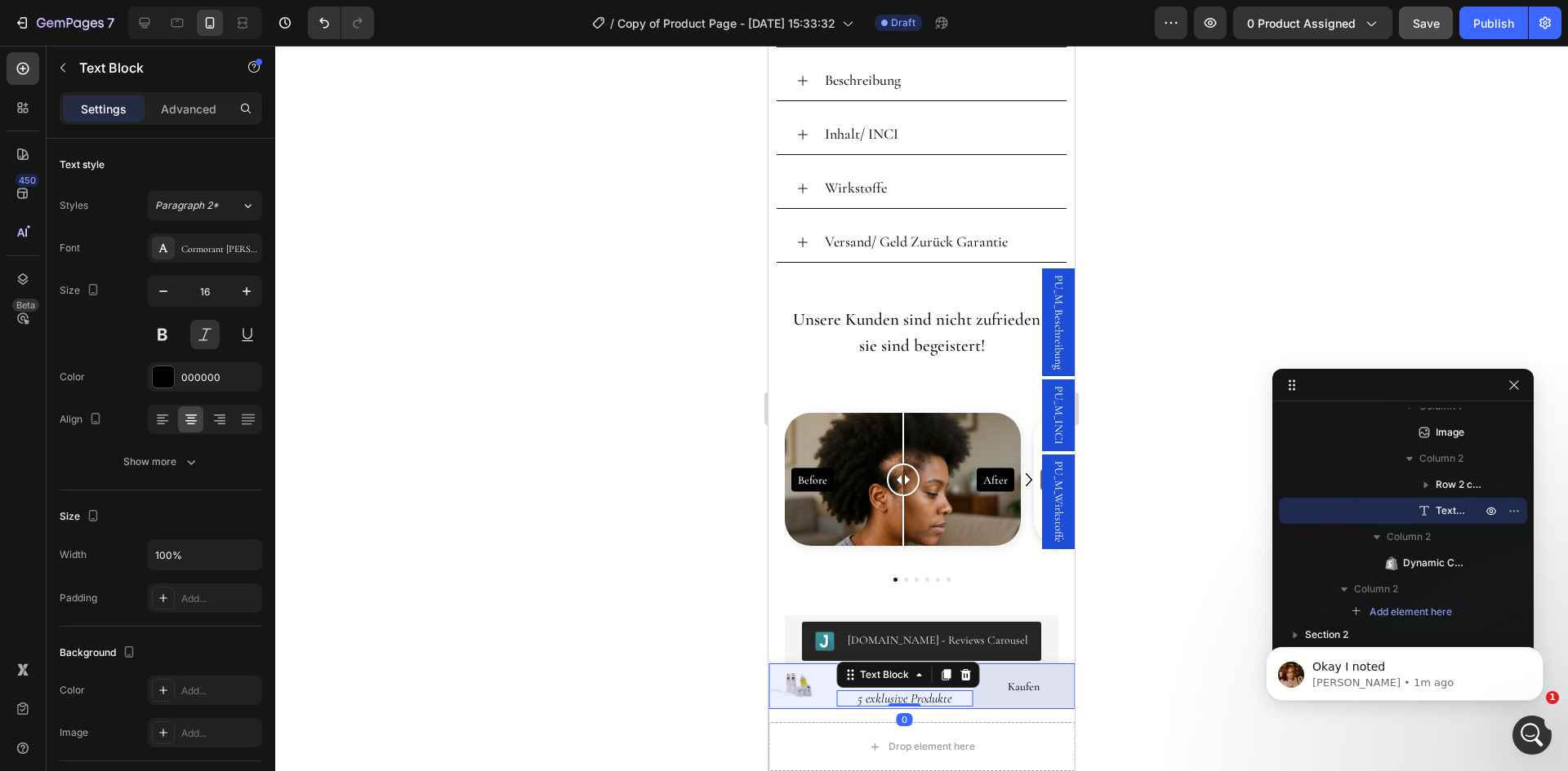
scroll to position [0, 0]
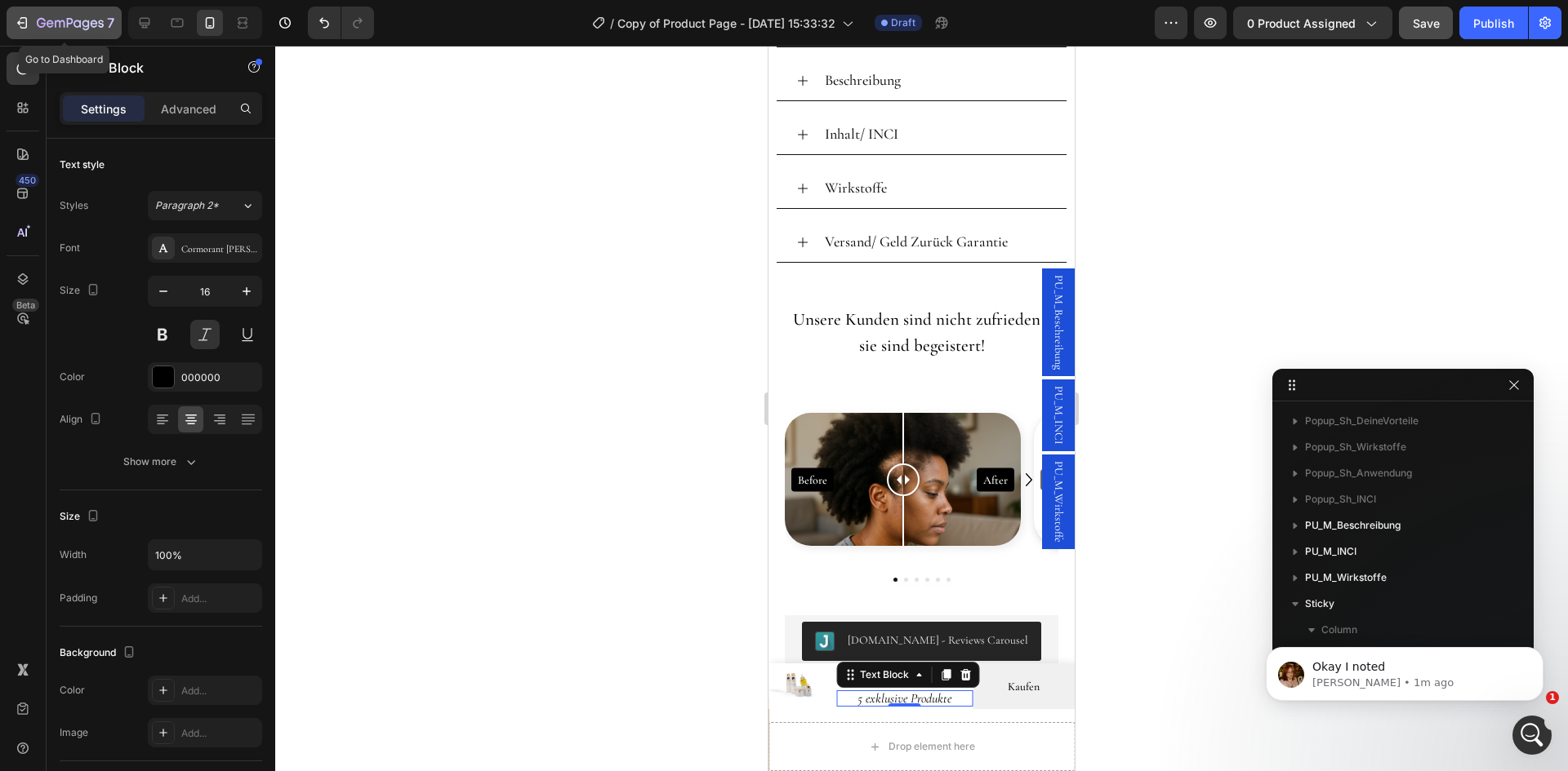
click at [59, 29] on icon "button" at bounding box center [70, 23] width 67 height 14
